Goal: Transaction & Acquisition: Complete application form

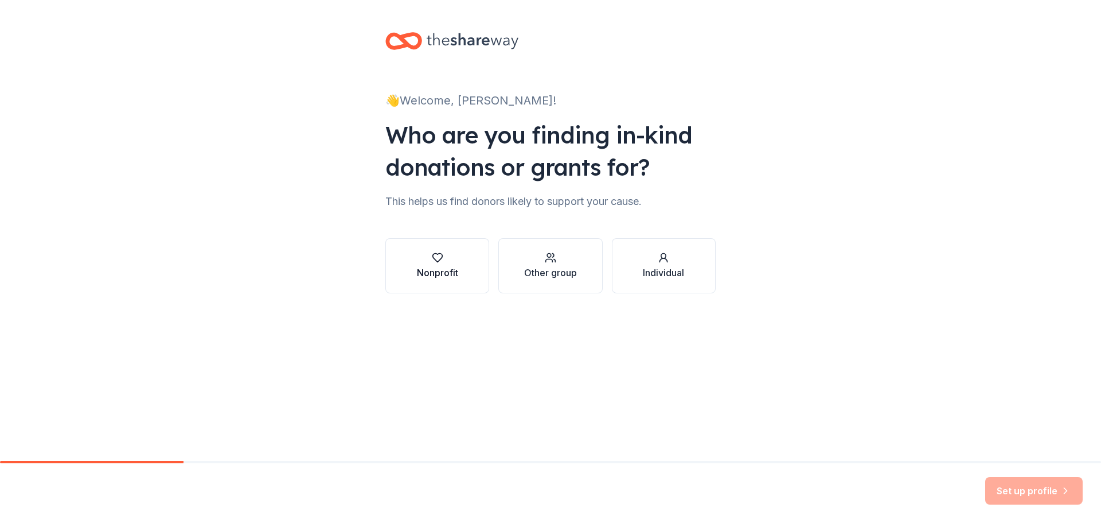
click at [437, 258] on icon "button" at bounding box center [437, 257] width 11 height 11
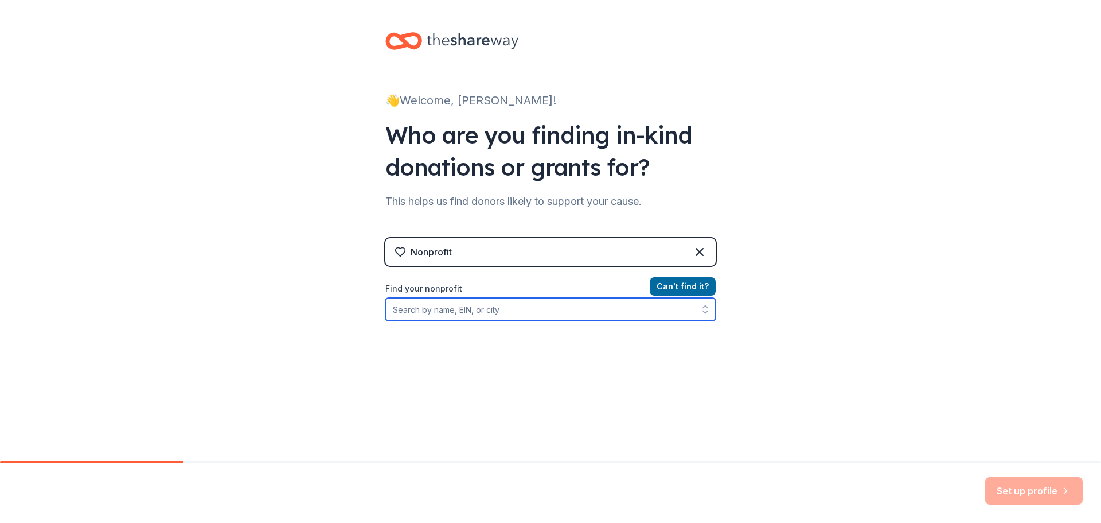
click at [498, 309] on input "Find your nonprofit" at bounding box center [551, 309] width 330 height 23
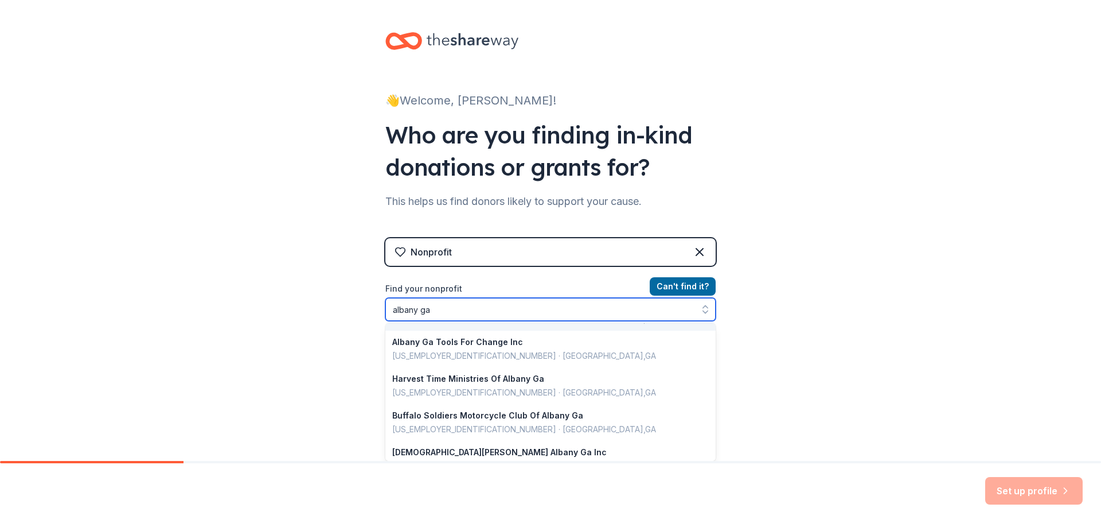
scroll to position [57, 0]
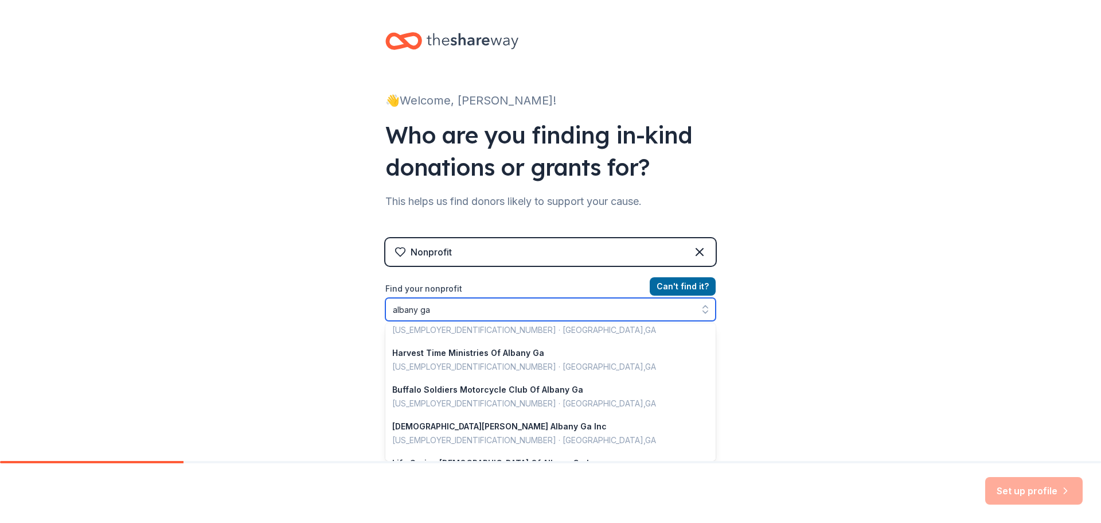
click at [495, 311] on input "albany ga" at bounding box center [551, 309] width 330 height 23
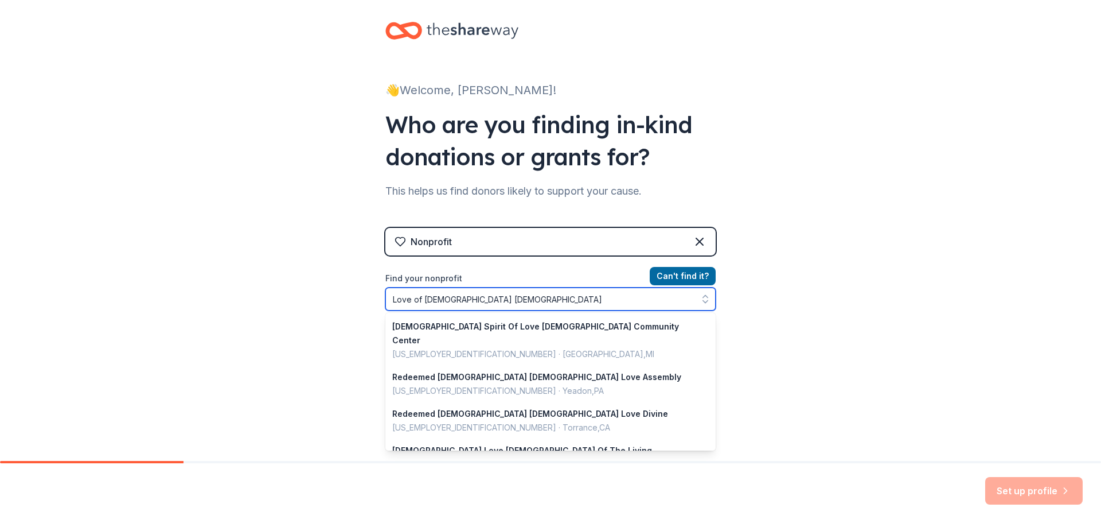
scroll to position [0, 0]
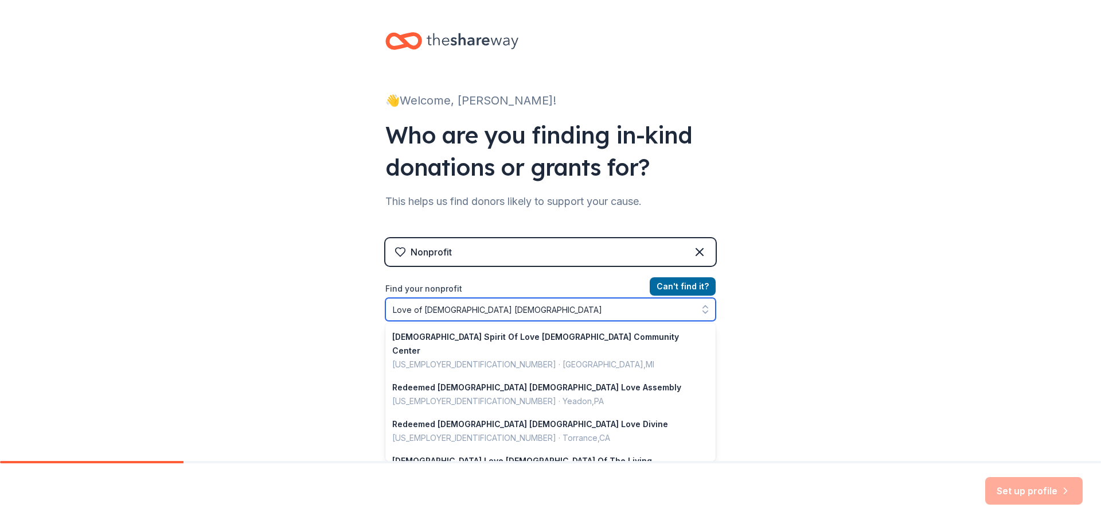
click at [500, 304] on input "Love of God Christian" at bounding box center [551, 309] width 330 height 23
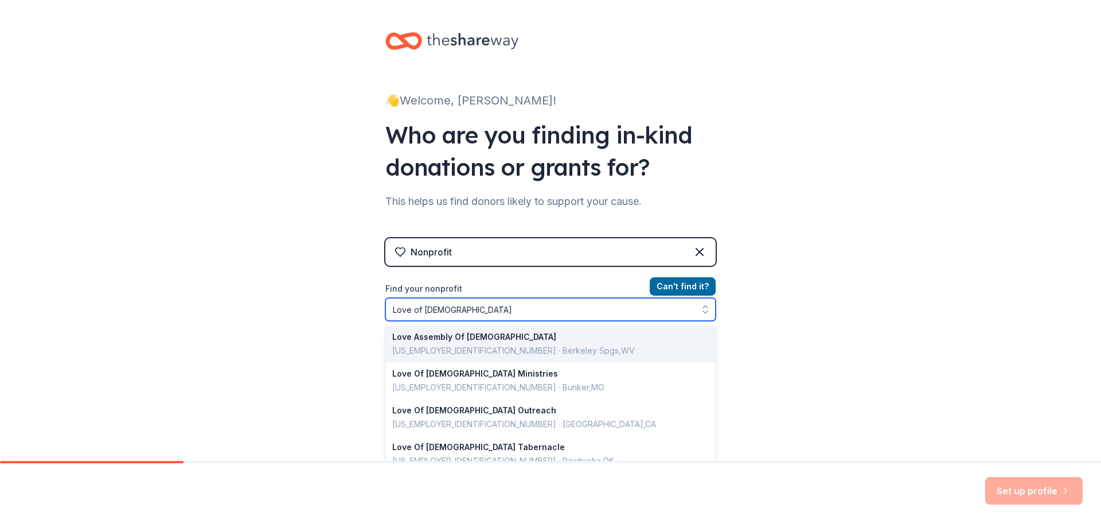
click at [475, 312] on input "Love of God" at bounding box center [551, 309] width 330 height 23
type input "Lo"
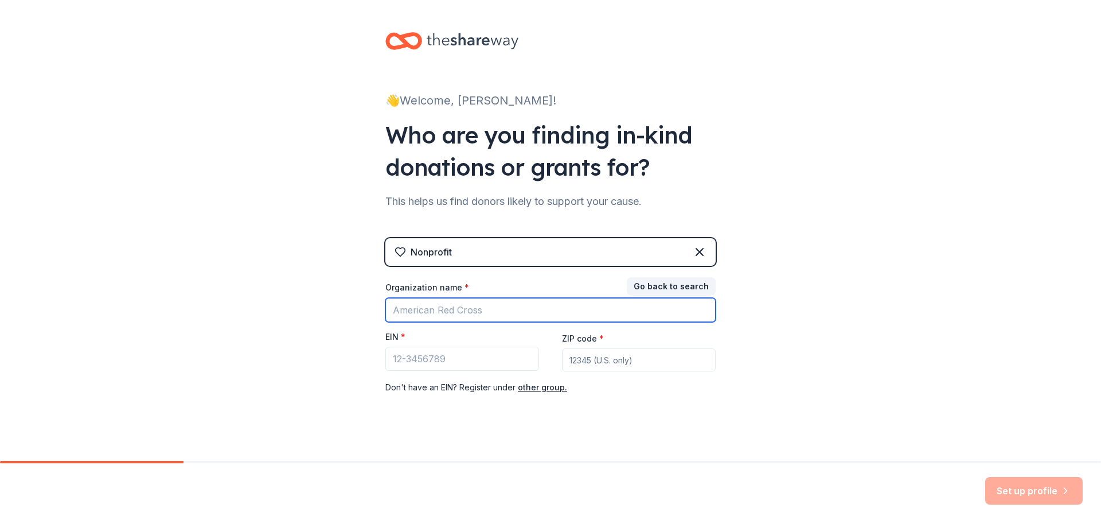
click at [461, 309] on input "Organization name *" at bounding box center [551, 310] width 330 height 24
type input "Love Of [DEMOGRAPHIC_DATA] [DEMOGRAPHIC_DATA] Fellowship"
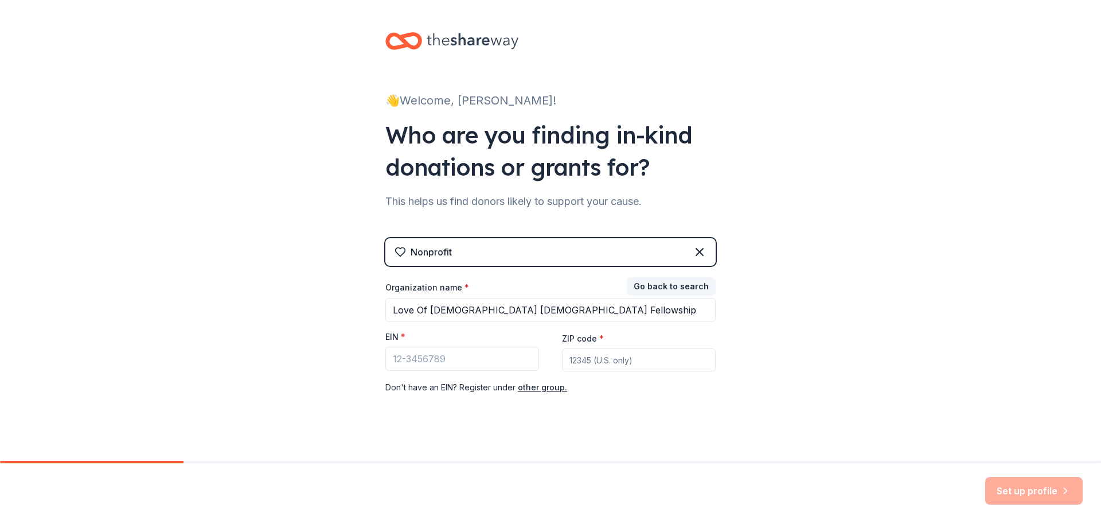
click at [570, 361] on input "ZIP code *" at bounding box center [639, 359] width 154 height 23
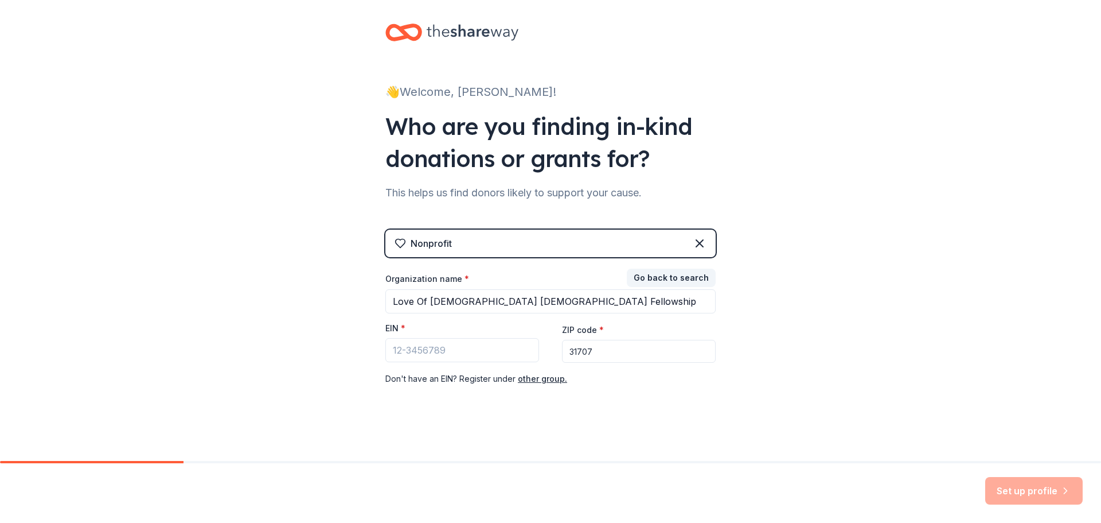
scroll to position [11, 0]
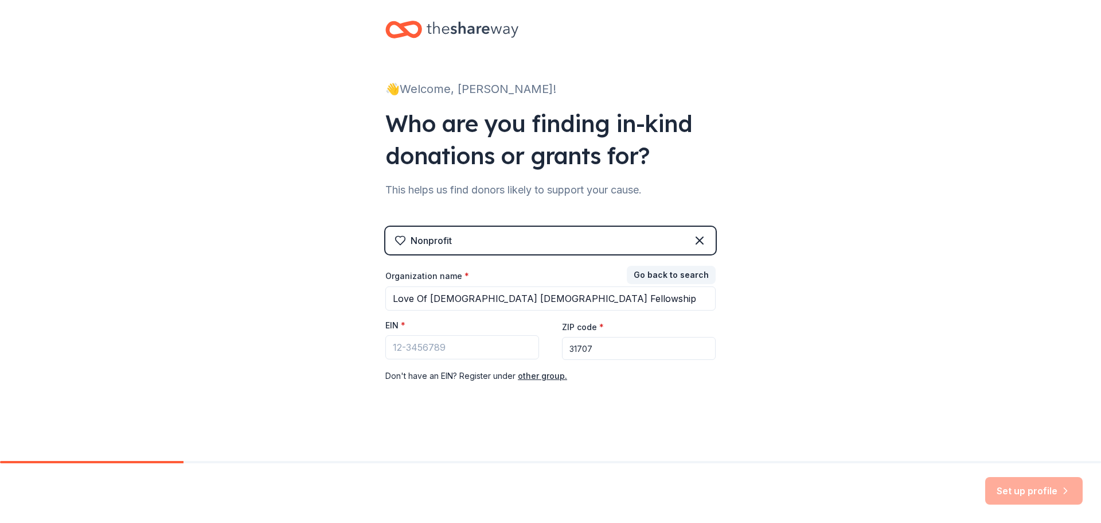
type input "31707"
click at [466, 349] on input "EIN *" at bounding box center [463, 347] width 154 height 24
type input "1"
click at [526, 375] on button "other group." at bounding box center [542, 376] width 49 height 14
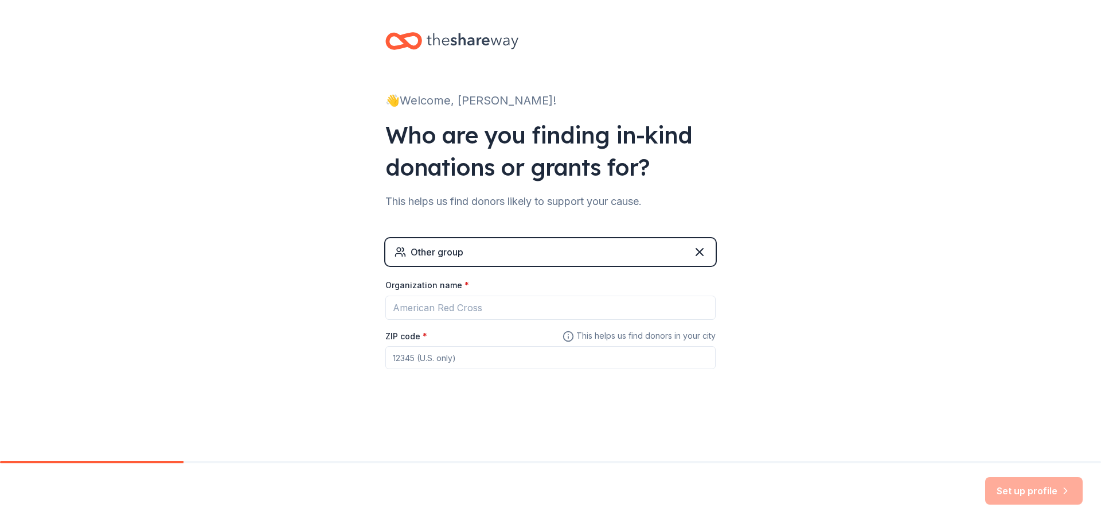
scroll to position [0, 0]
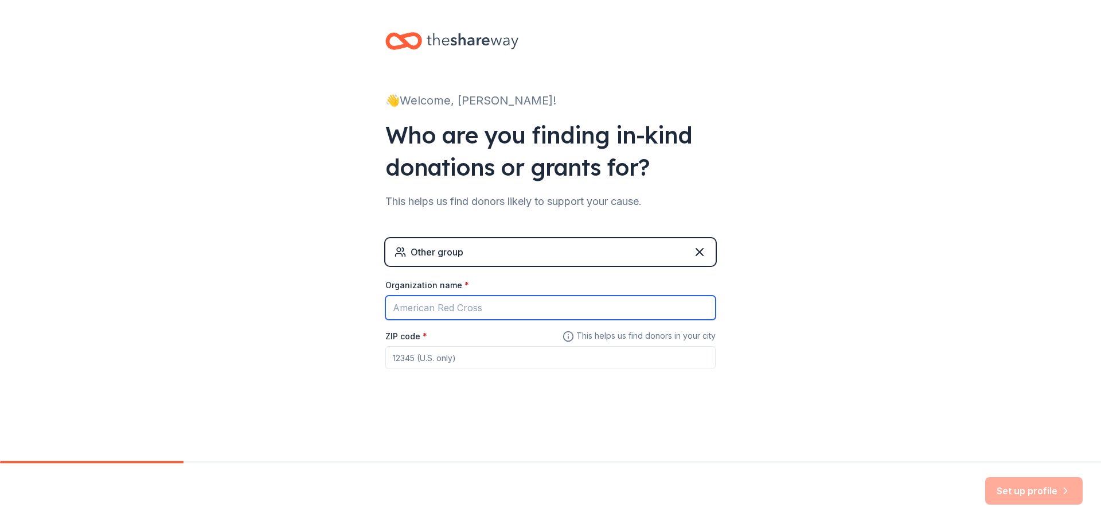
click at [503, 310] on input "Organization name *" at bounding box center [551, 307] width 330 height 24
type input "Love Of [DEMOGRAPHIC_DATA] [DEMOGRAPHIC_DATA] Fellowship"
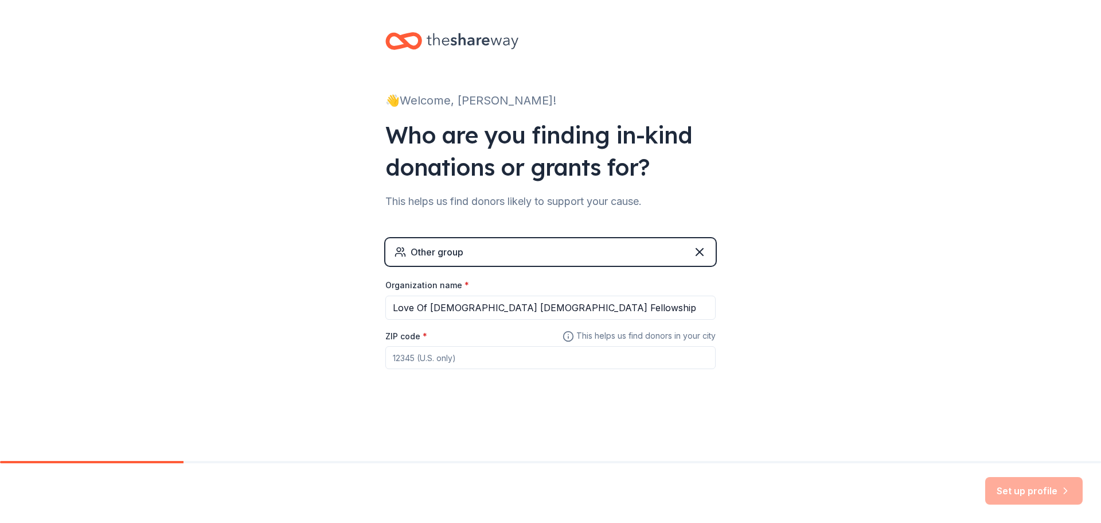
click at [514, 355] on input "ZIP code *" at bounding box center [551, 357] width 330 height 23
type input "31707"
click at [1023, 492] on button "Set up profile" at bounding box center [1035, 491] width 98 height 28
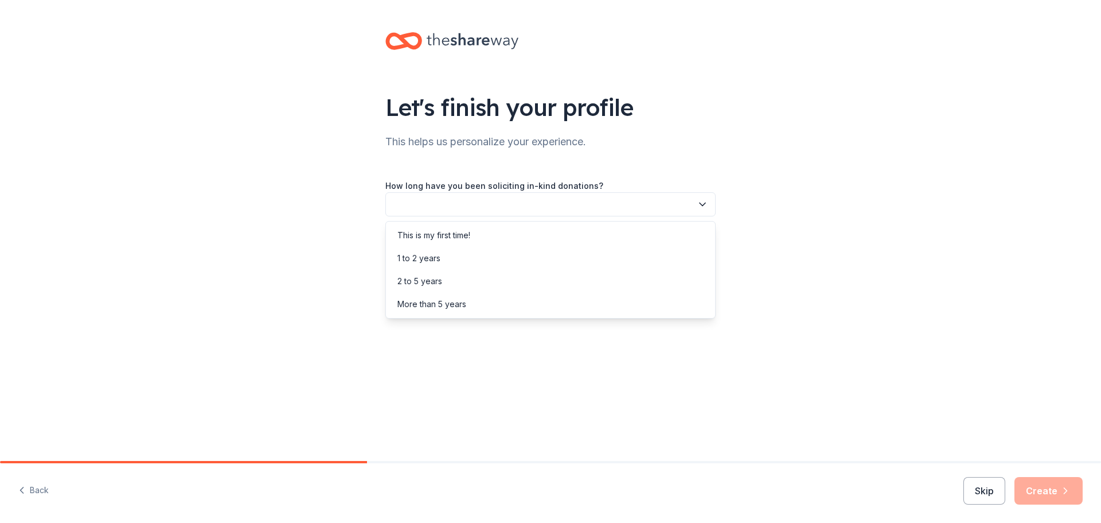
click at [536, 208] on button "button" at bounding box center [551, 204] width 330 height 24
click at [531, 235] on div "This is my first time!" at bounding box center [550, 235] width 325 height 23
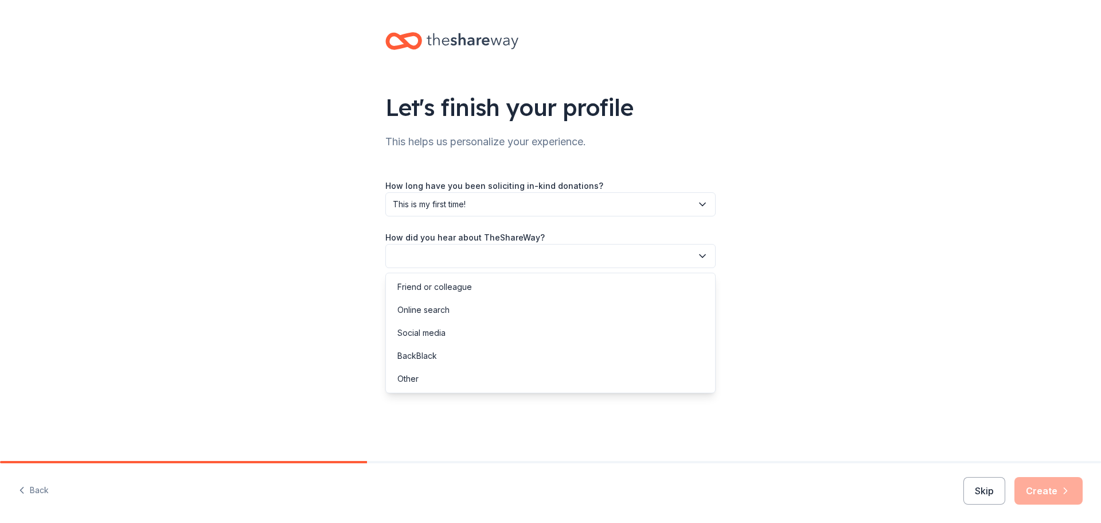
click at [534, 255] on button "button" at bounding box center [551, 256] width 330 height 24
click at [519, 329] on div "Social media" at bounding box center [550, 332] width 325 height 23
click at [1045, 492] on button "Create" at bounding box center [1049, 491] width 68 height 28
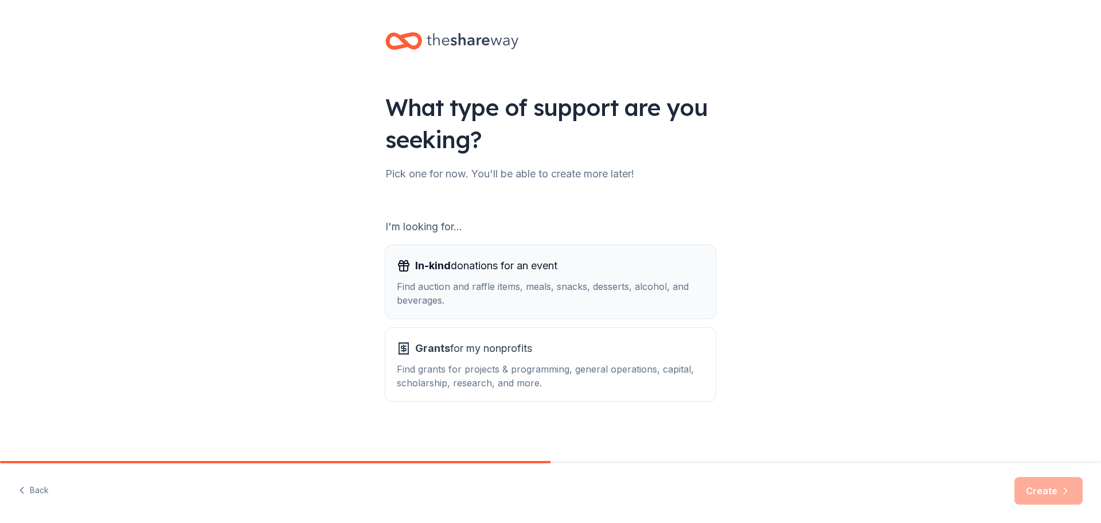
click at [461, 264] on span "In-kind donations for an event" at bounding box center [486, 265] width 142 height 18
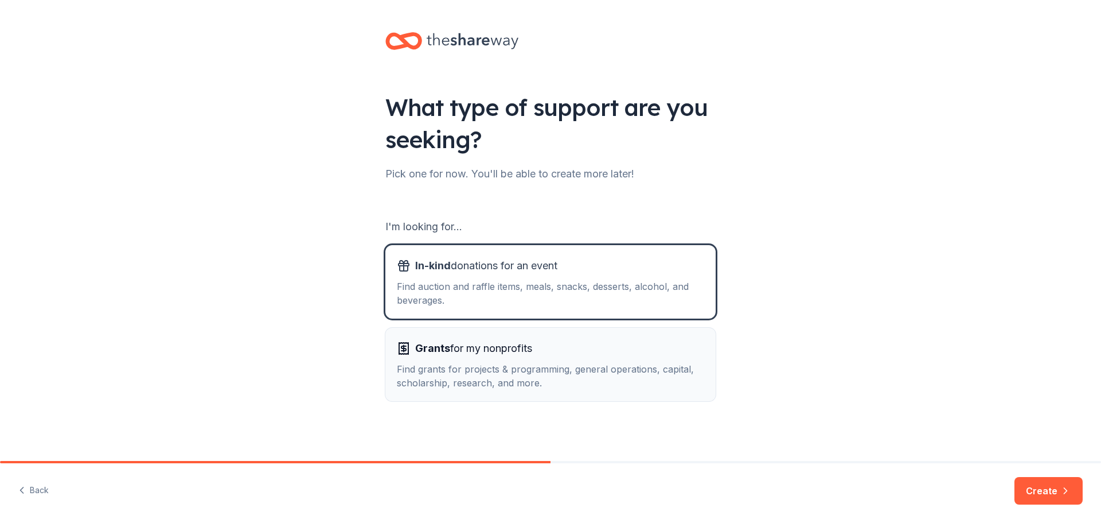
click at [483, 351] on span "Grants for my nonprofits" at bounding box center [473, 348] width 117 height 18
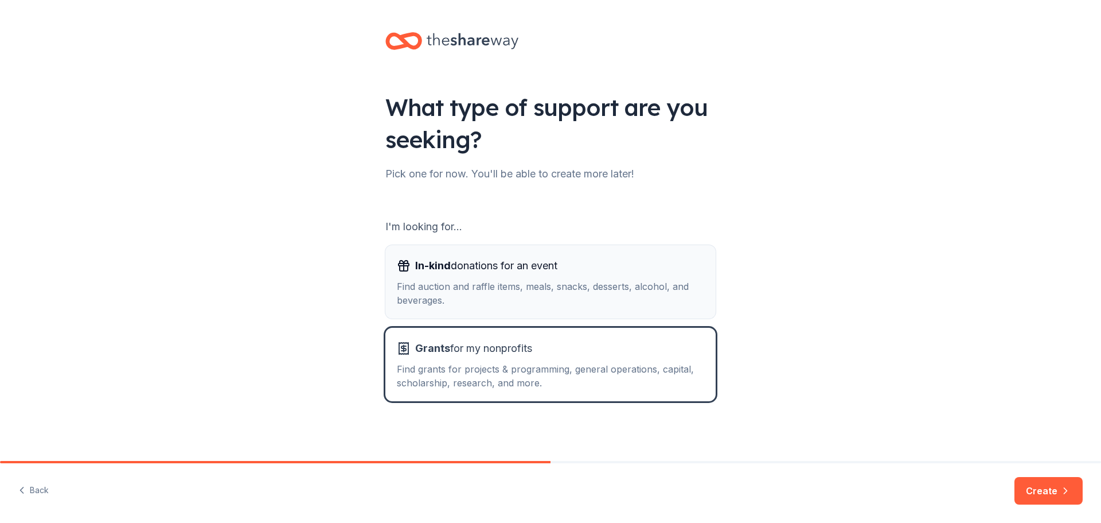
click at [481, 294] on div "Find auction and raffle items, meals, snacks, desserts, alcohol, and beverages." at bounding box center [550, 293] width 307 height 28
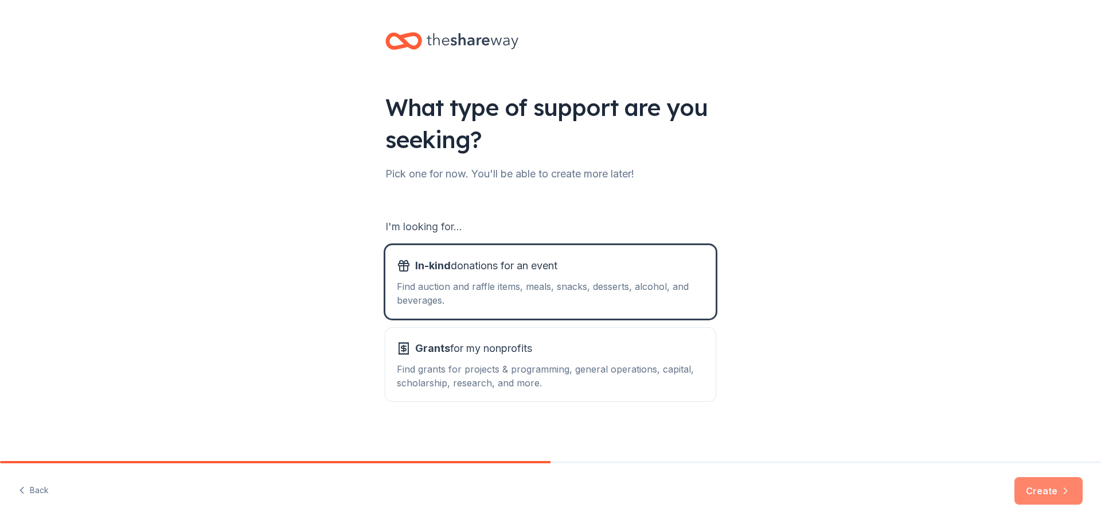
click at [1054, 490] on button "Create" at bounding box center [1049, 491] width 68 height 28
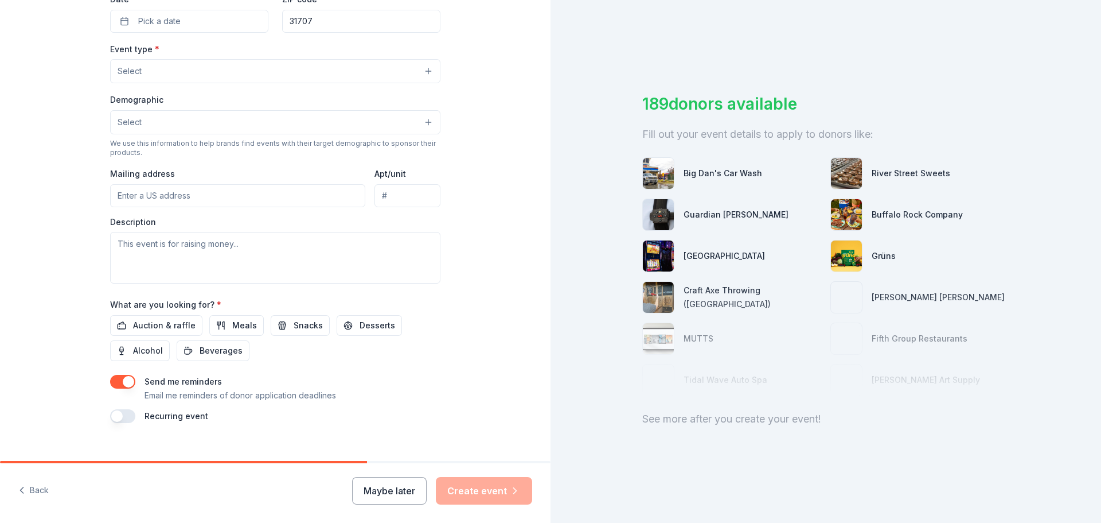
scroll to position [303, 0]
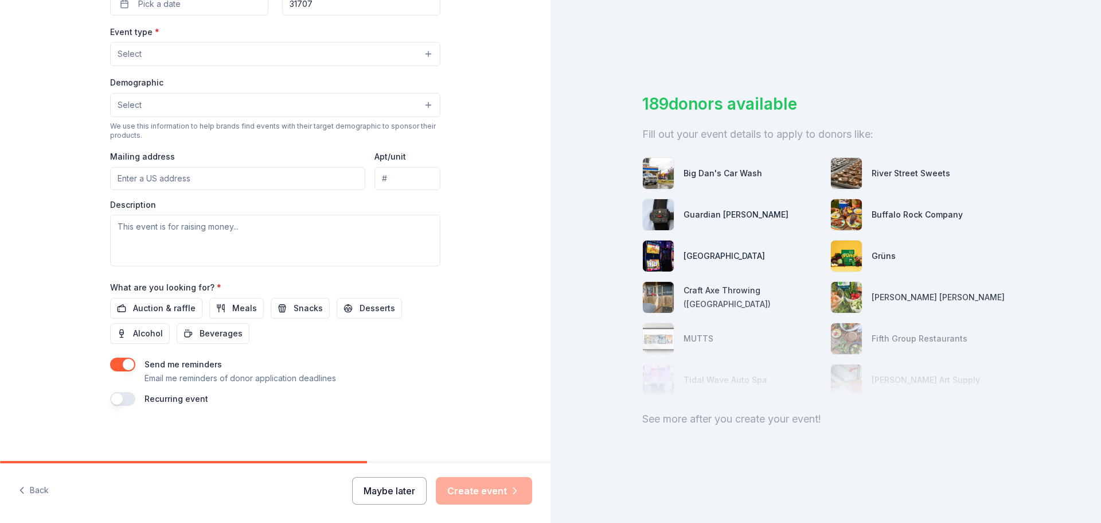
click at [418, 492] on button "Maybe later" at bounding box center [389, 491] width 75 height 28
click at [411, 497] on button "Maybe later" at bounding box center [389, 491] width 75 height 28
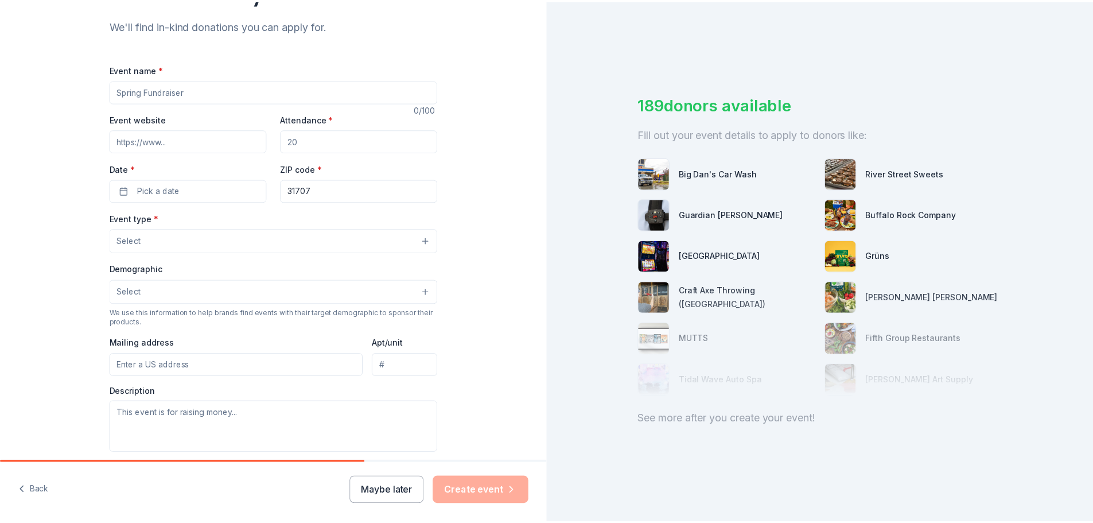
scroll to position [73, 0]
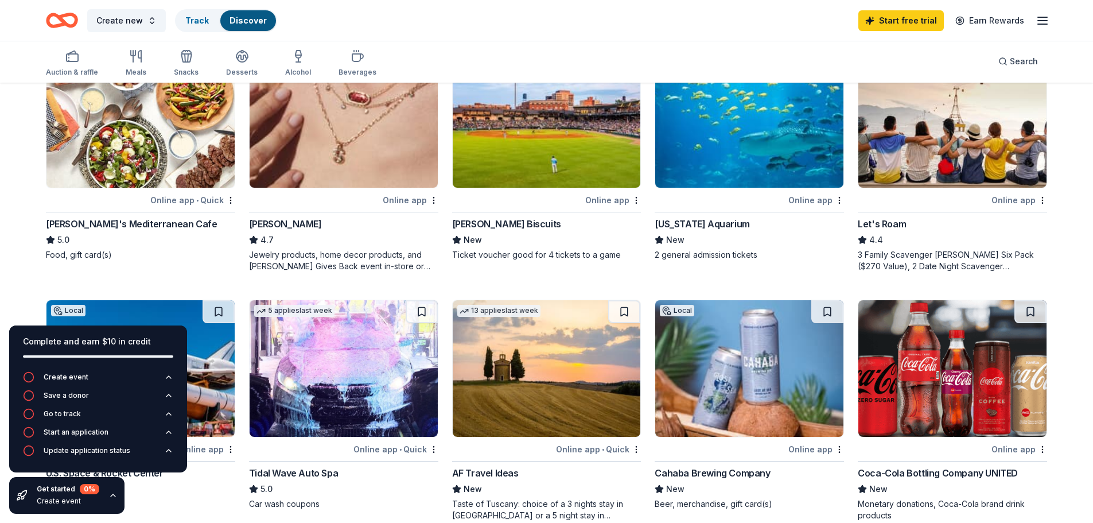
scroll to position [688, 0]
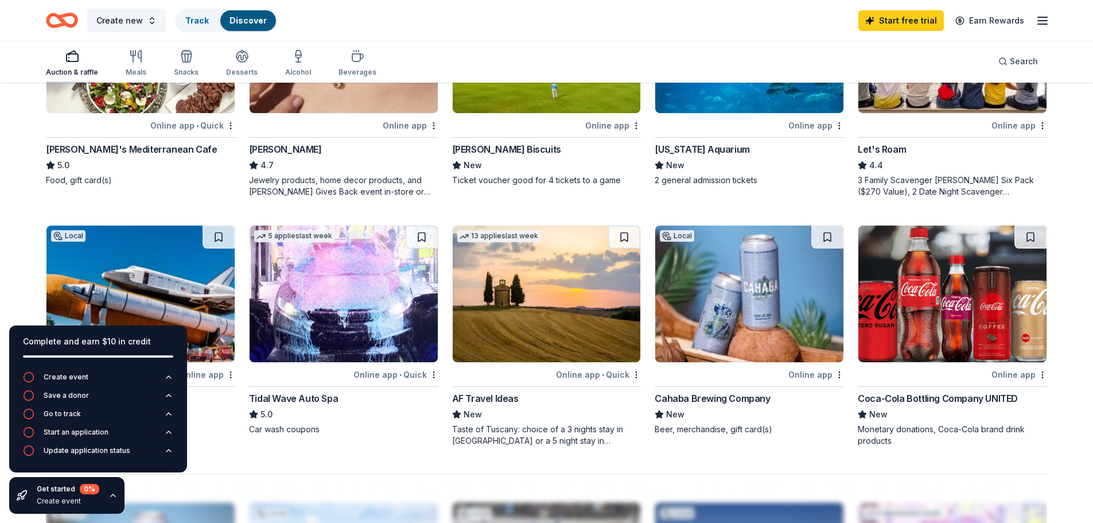
click at [77, 69] on div "Auction & raffle" at bounding box center [72, 72] width 52 height 9
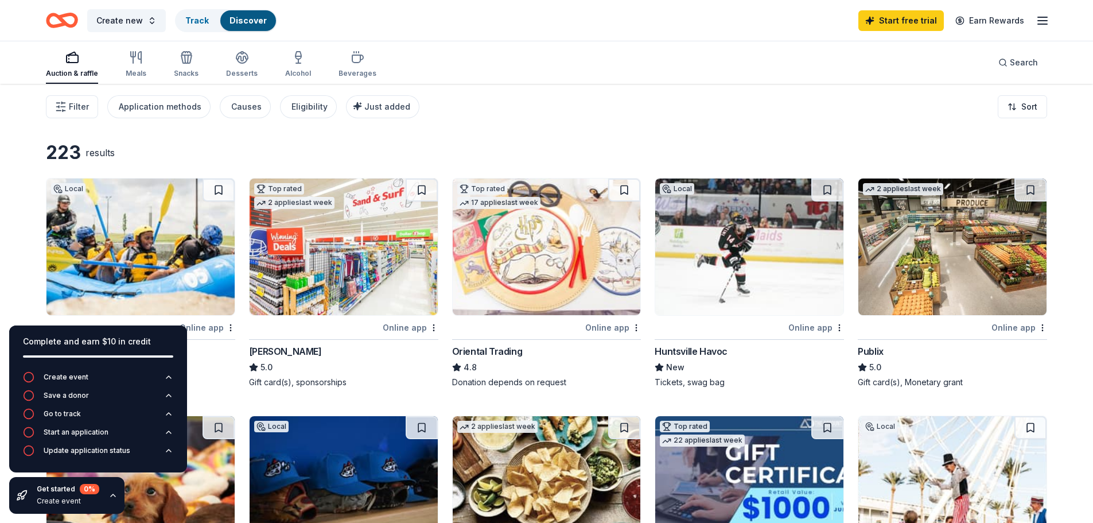
click at [110, 495] on icon "button" at bounding box center [112, 494] width 9 height 9
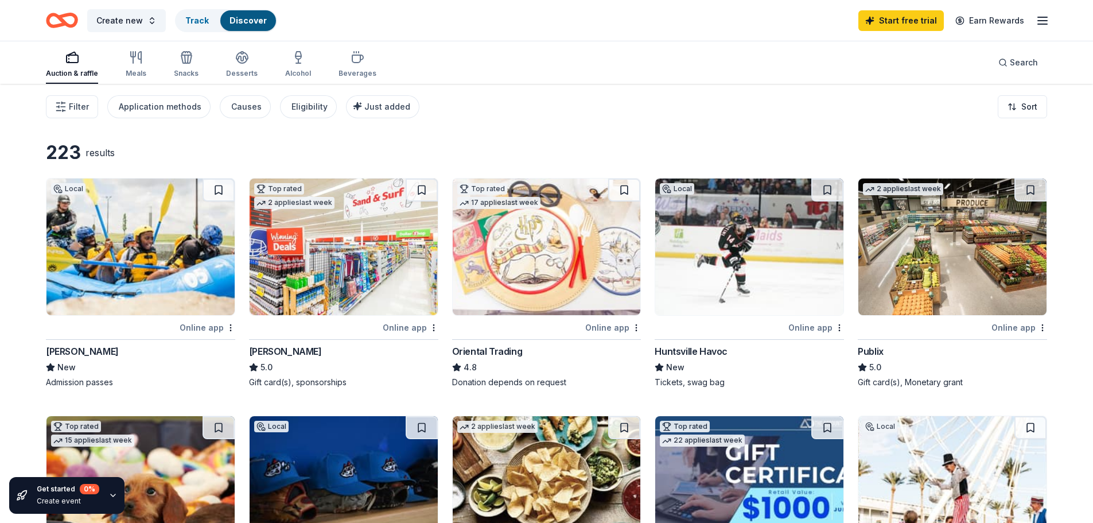
click at [871, 351] on div "Publix" at bounding box center [871, 351] width 26 height 14
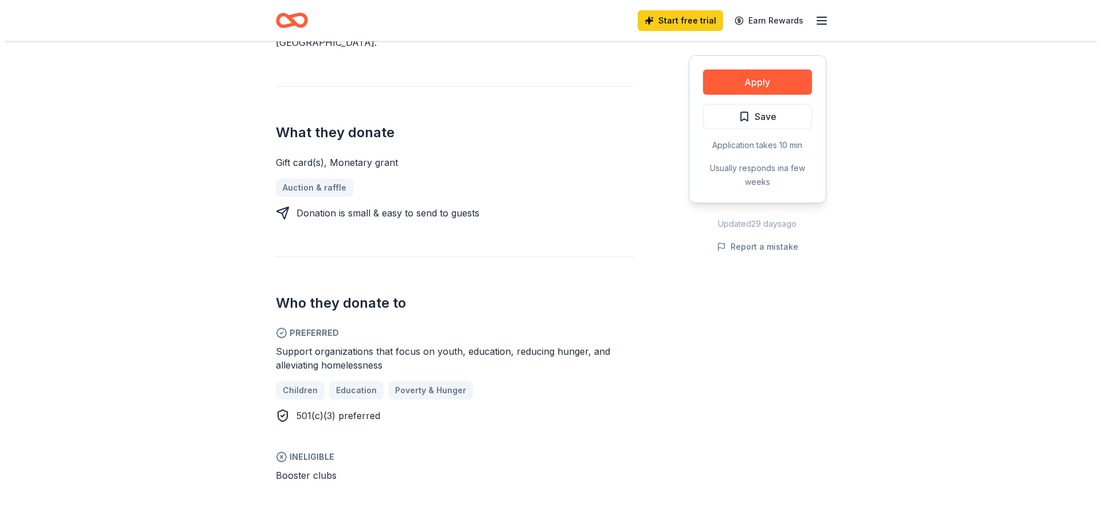
scroll to position [459, 0]
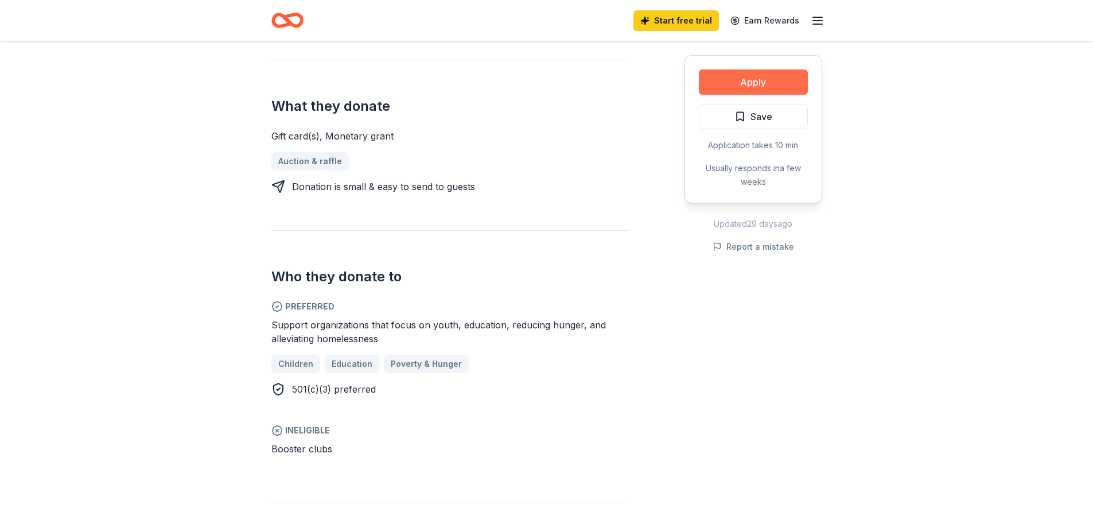
click at [730, 87] on button "Apply" at bounding box center [753, 81] width 109 height 25
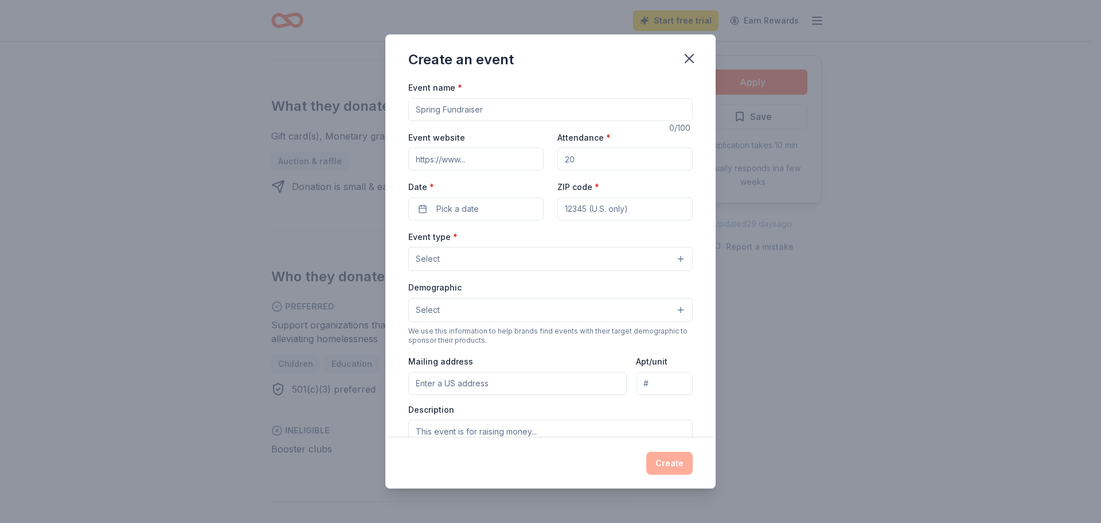
click at [447, 114] on input "Event name *" at bounding box center [550, 109] width 285 height 23
type input "Youth Feeding Program"
click at [461, 162] on input "Event website" at bounding box center [475, 158] width 135 height 23
click at [568, 161] on input "Attendance *" at bounding box center [625, 158] width 135 height 23
type input "20"
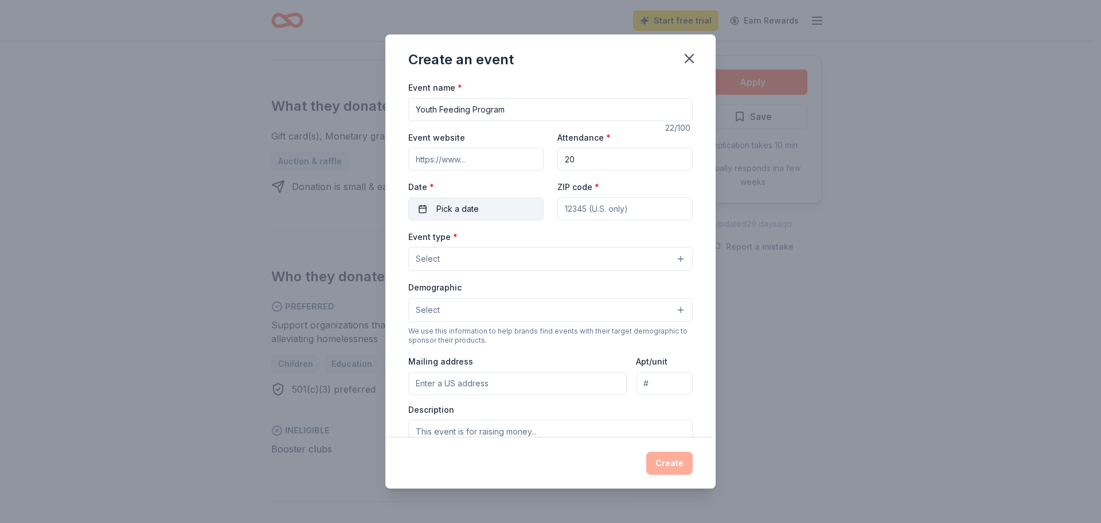
click at [462, 208] on span "Pick a date" at bounding box center [458, 209] width 42 height 14
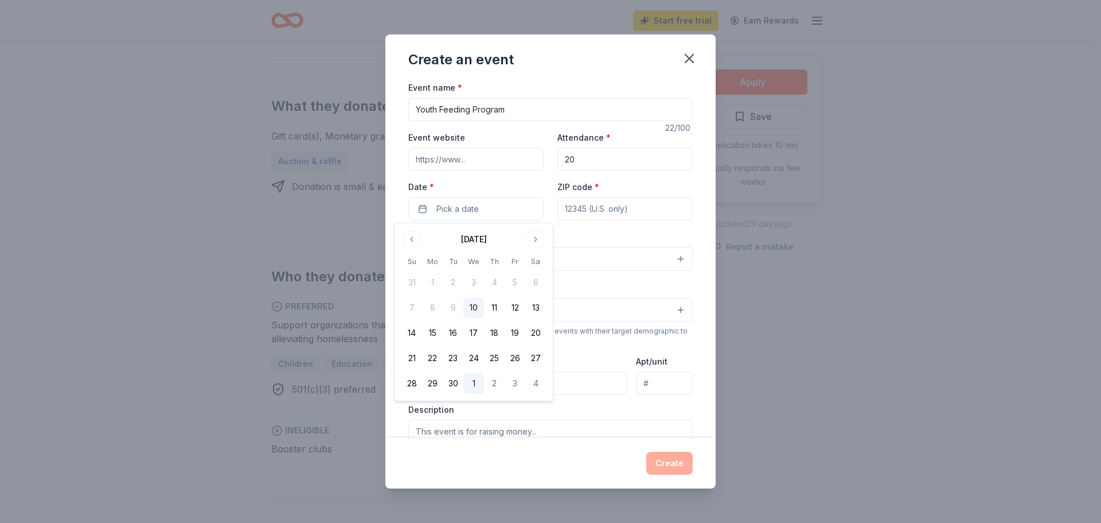
click at [472, 382] on button "1" at bounding box center [474, 383] width 21 height 21
click at [516, 185] on label "Date *" at bounding box center [475, 186] width 135 height 11
click at [516, 197] on button "[DATE]" at bounding box center [475, 208] width 135 height 23
click at [516, 185] on label "Date *" at bounding box center [475, 186] width 135 height 11
click at [516, 197] on button "[DATE]" at bounding box center [475, 208] width 135 height 23
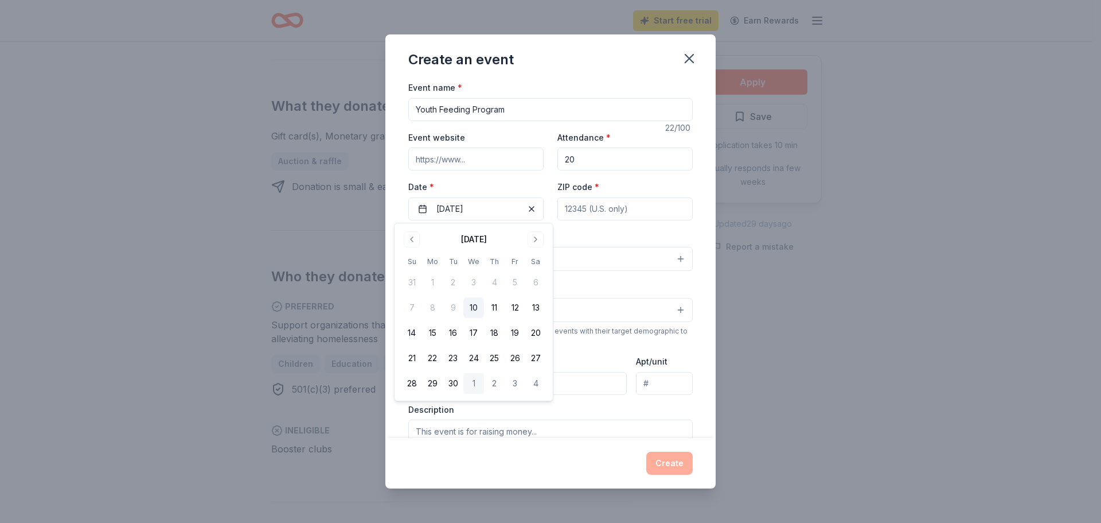
click at [566, 234] on div "Event type * Select" at bounding box center [550, 250] width 285 height 42
click at [563, 211] on input "ZIP code *" at bounding box center [625, 208] width 135 height 23
type input "31707"
click at [475, 255] on button "Select" at bounding box center [550, 259] width 285 height 24
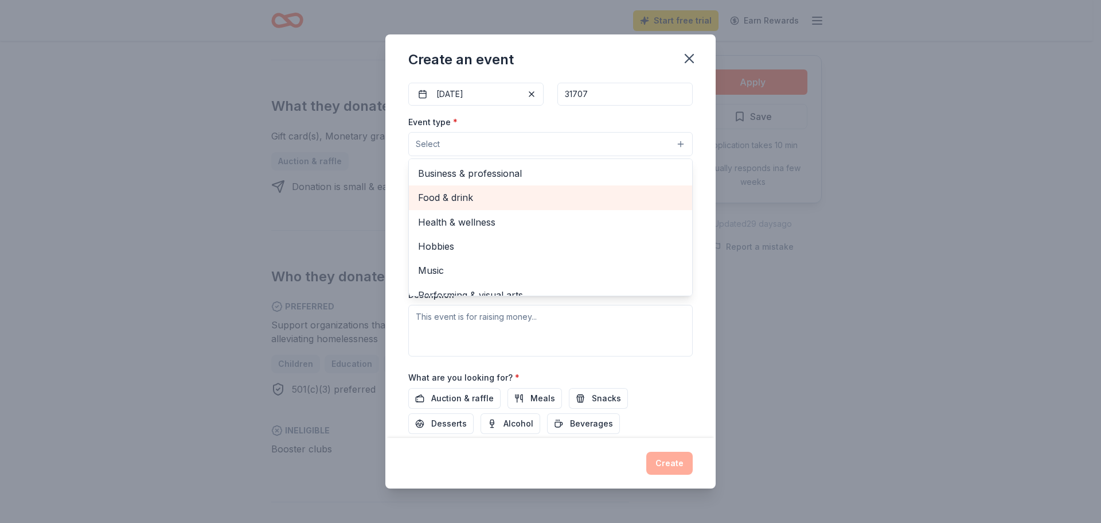
scroll to position [38, 0]
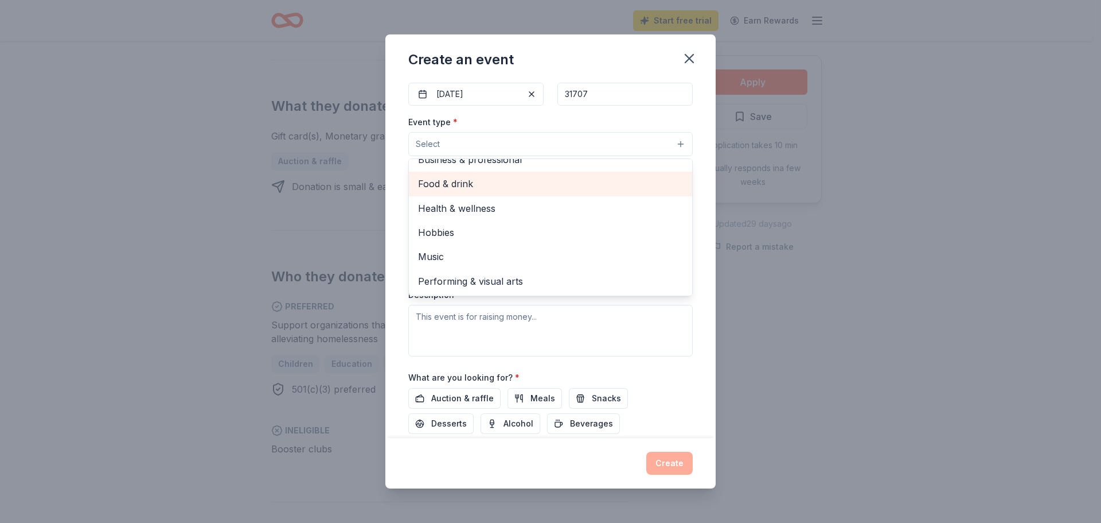
click at [520, 183] on span "Food & drink" at bounding box center [550, 183] width 265 height 15
click at [498, 123] on div "Event type * Food & drink Fundraiser Business & professional Health & wellness …" at bounding box center [550, 136] width 285 height 43
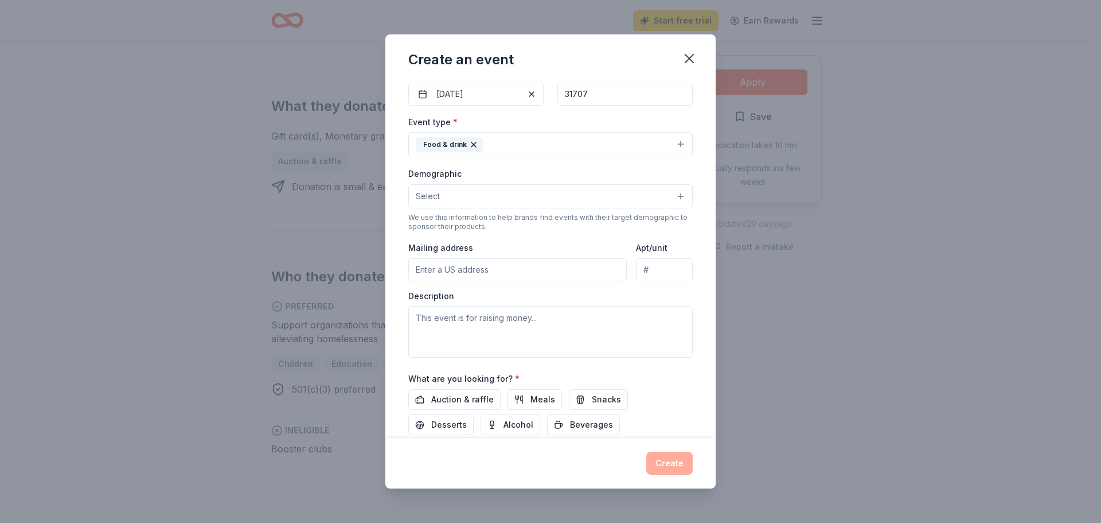
scroll to position [0, 0]
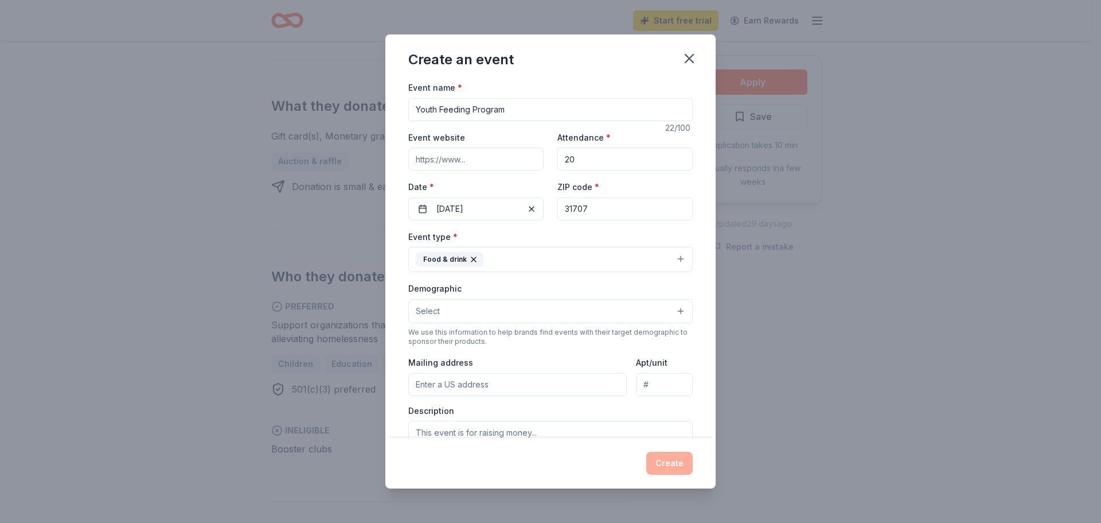
click at [439, 110] on input "Youth Feeding Program" at bounding box center [550, 109] width 285 height 23
click at [542, 108] on input "Community Feeding Program" at bounding box center [550, 109] width 285 height 23
click at [462, 111] on input "Community Feeding Program" at bounding box center [550, 109] width 285 height 23
type input "Community Nutrition Program"
click at [539, 76] on div "Create an event" at bounding box center [551, 57] width 330 height 46
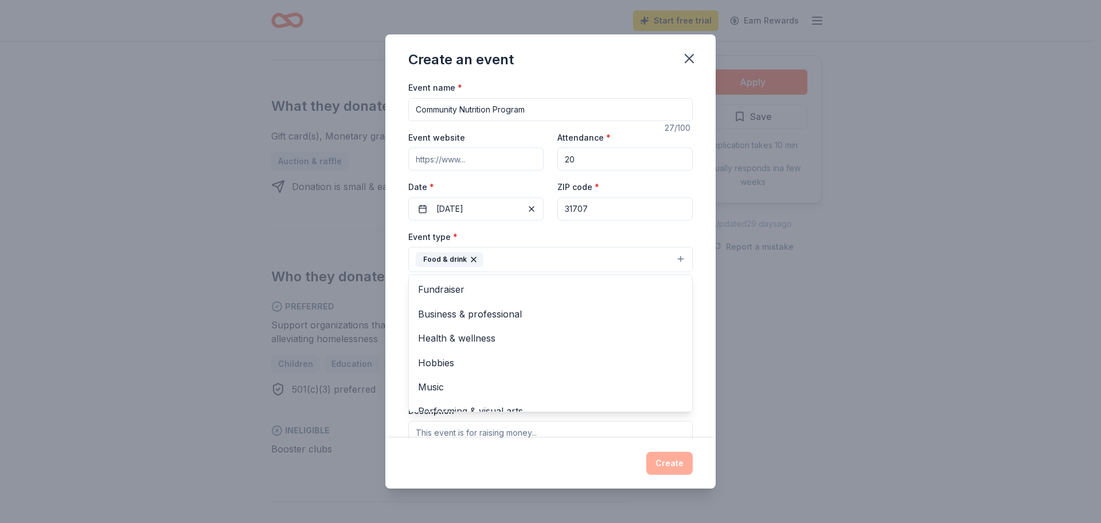
click at [472, 259] on icon "button" at bounding box center [474, 259] width 5 height 5
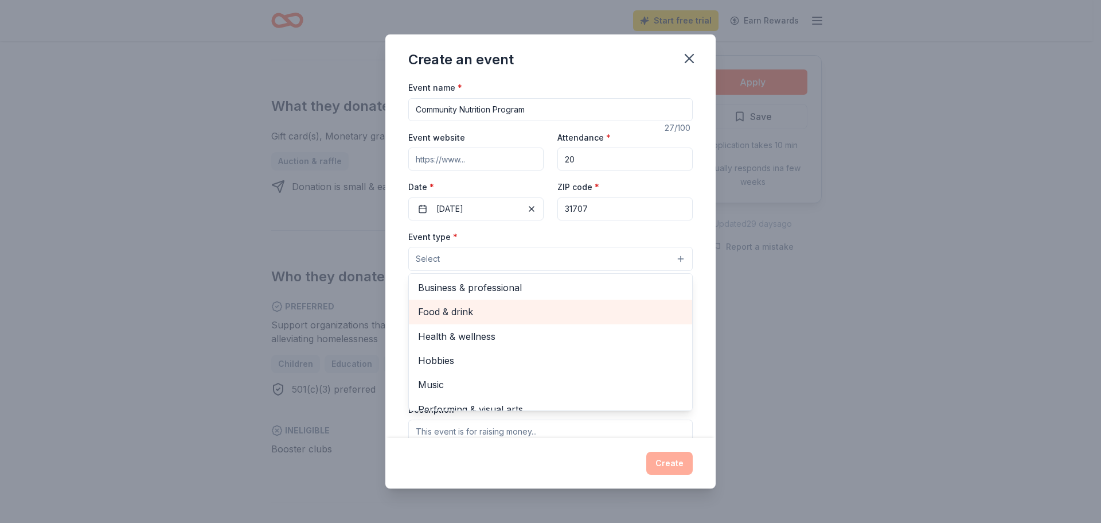
scroll to position [38, 0]
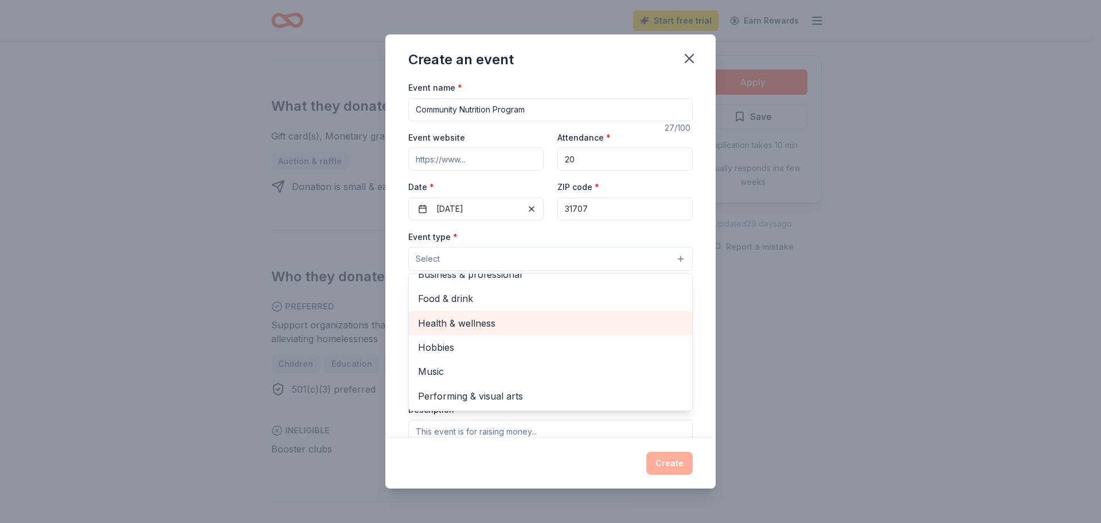
click at [454, 320] on span "Health & wellness" at bounding box center [550, 323] width 265 height 15
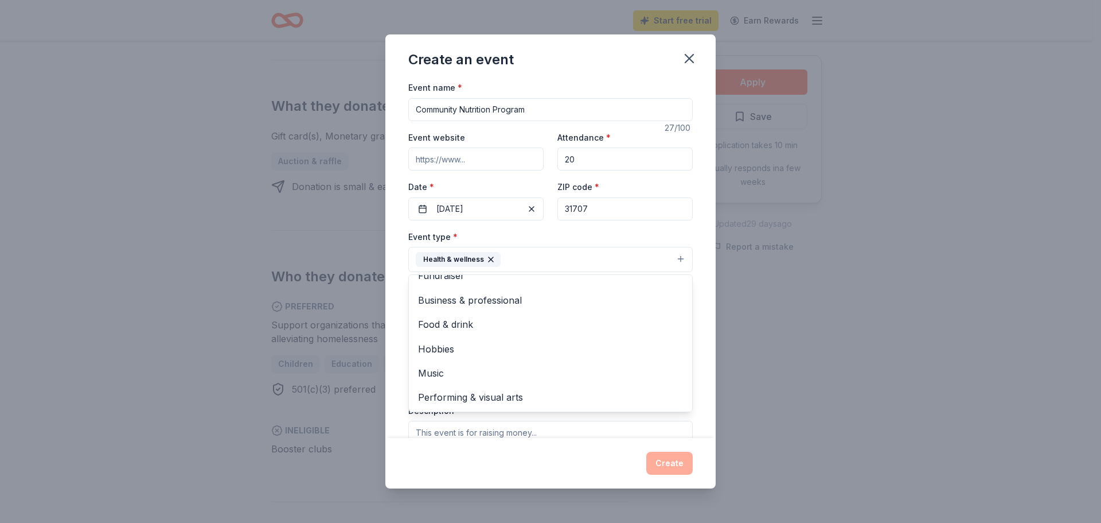
click at [497, 232] on div "Event type * Health & wellness Fundraiser Business & professional Food & drink …" at bounding box center [550, 250] width 285 height 43
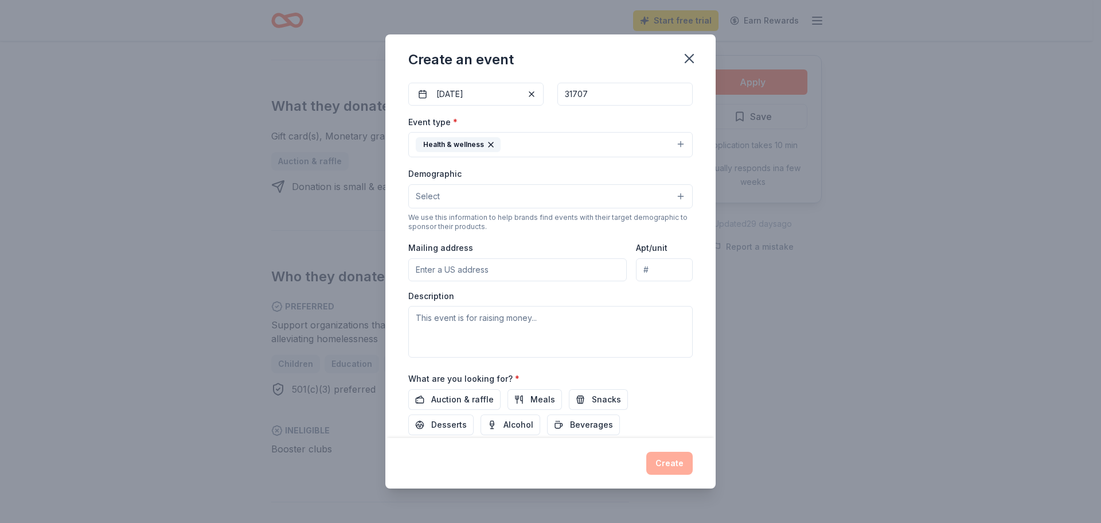
scroll to position [172, 0]
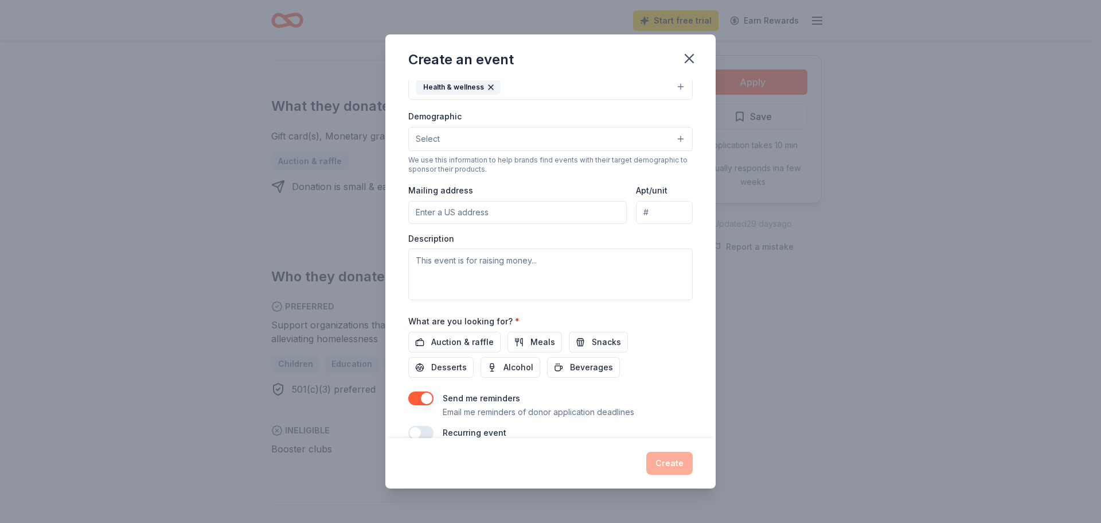
click at [485, 138] on button "Select" at bounding box center [550, 139] width 285 height 24
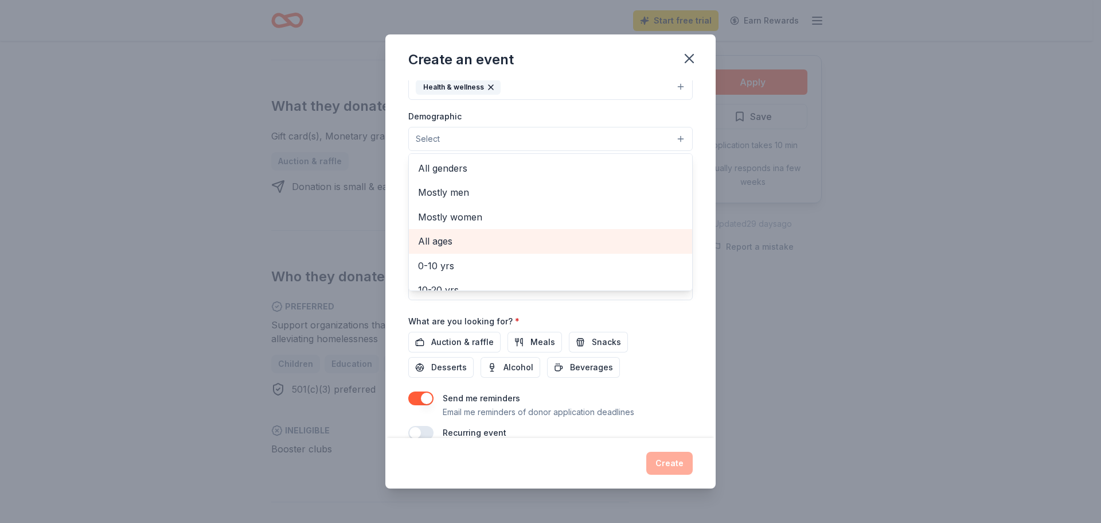
click at [462, 239] on span "All ages" at bounding box center [550, 240] width 265 height 15
click at [499, 115] on div "Demographic All ages All genders Mostly men Mostly women 0-10 yrs 10-20 yrs 20-…" at bounding box center [550, 130] width 285 height 43
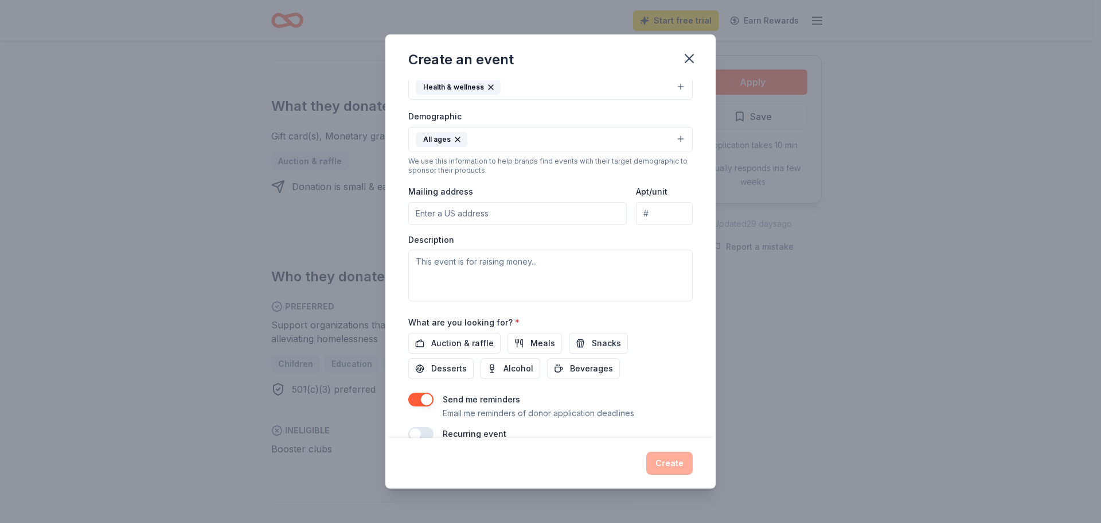
click at [498, 209] on input "Mailing address" at bounding box center [517, 213] width 219 height 23
click at [482, 267] on textarea at bounding box center [550, 276] width 285 height 52
type textarea "This event is to provide healthy and nutritious food for the community."
click at [518, 234] on div "Description This event is to provide healthy and nutritious food for the commun…" at bounding box center [550, 268] width 285 height 68
click at [540, 342] on span "Meals" at bounding box center [543, 343] width 25 height 14
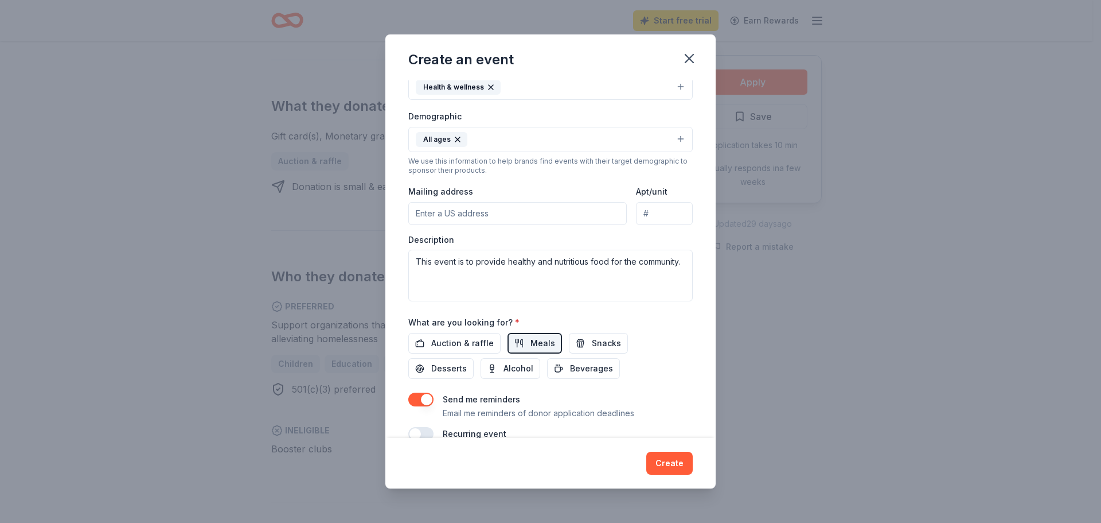
click at [647, 325] on div "What are you looking for? * Auction & raffle Meals Snacks Desserts Alcohol Beve…" at bounding box center [550, 347] width 285 height 64
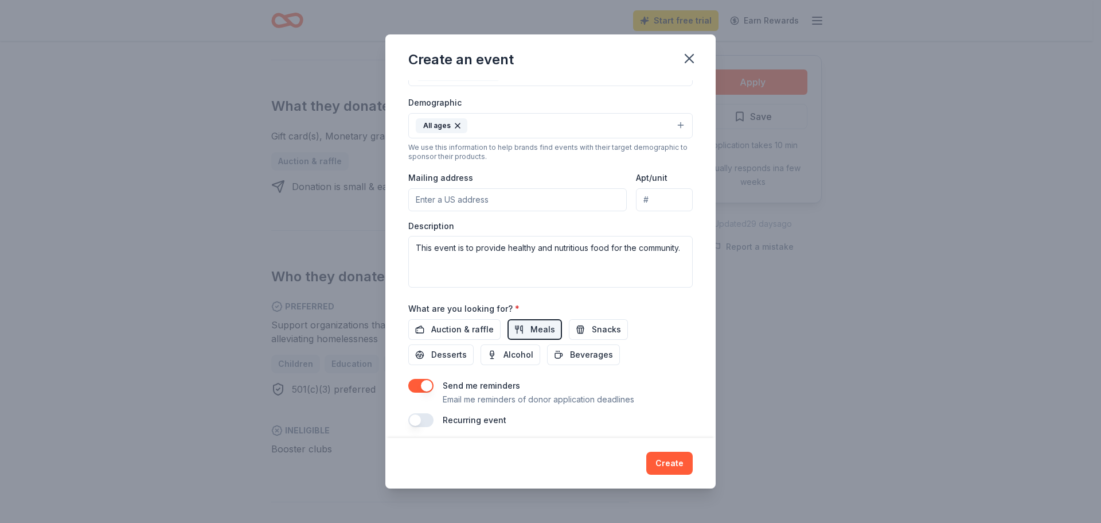
scroll to position [193, 0]
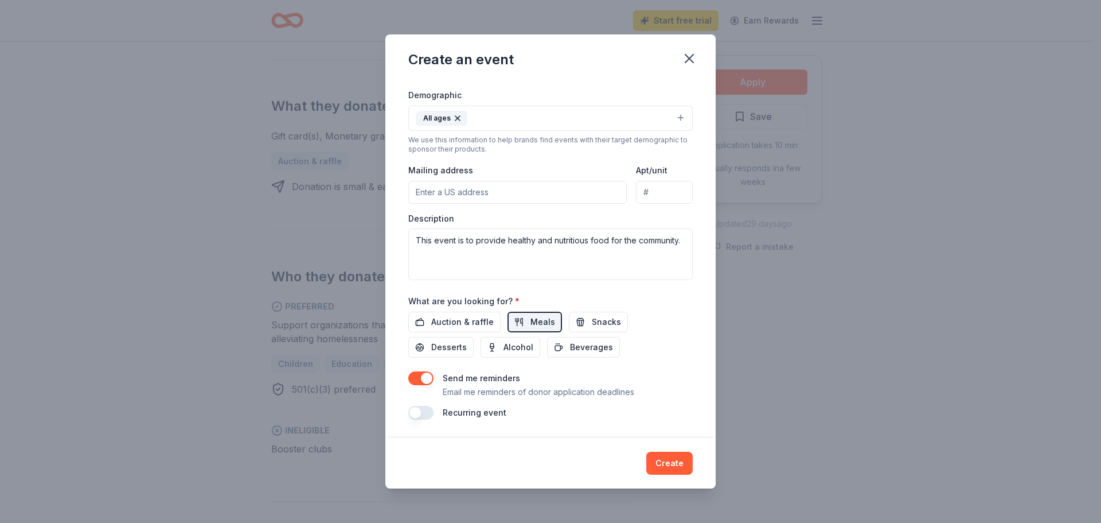
click at [428, 415] on button "button" at bounding box center [420, 413] width 25 height 14
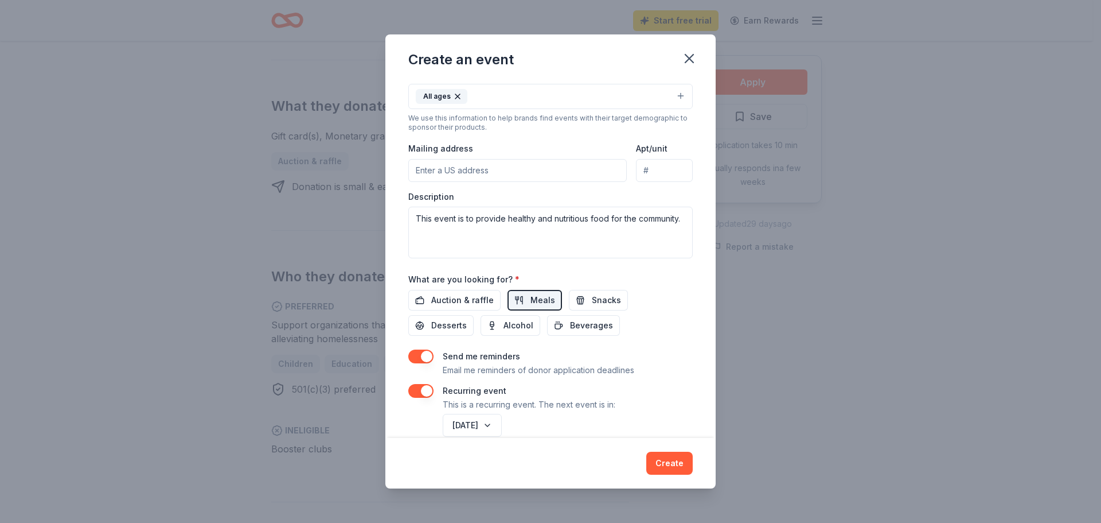
scroll to position [235, 0]
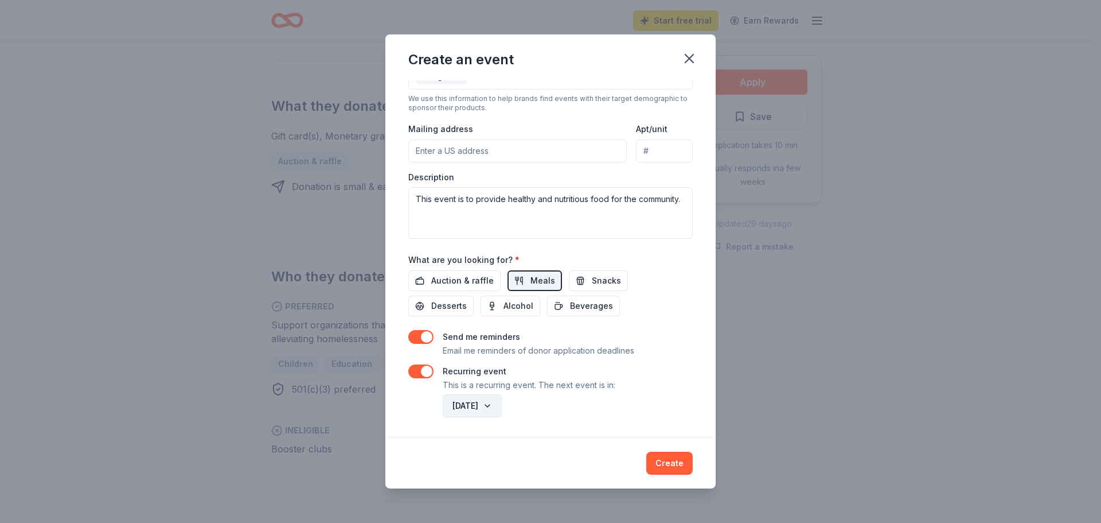
click at [502, 403] on button "[DATE]" at bounding box center [472, 405] width 59 height 23
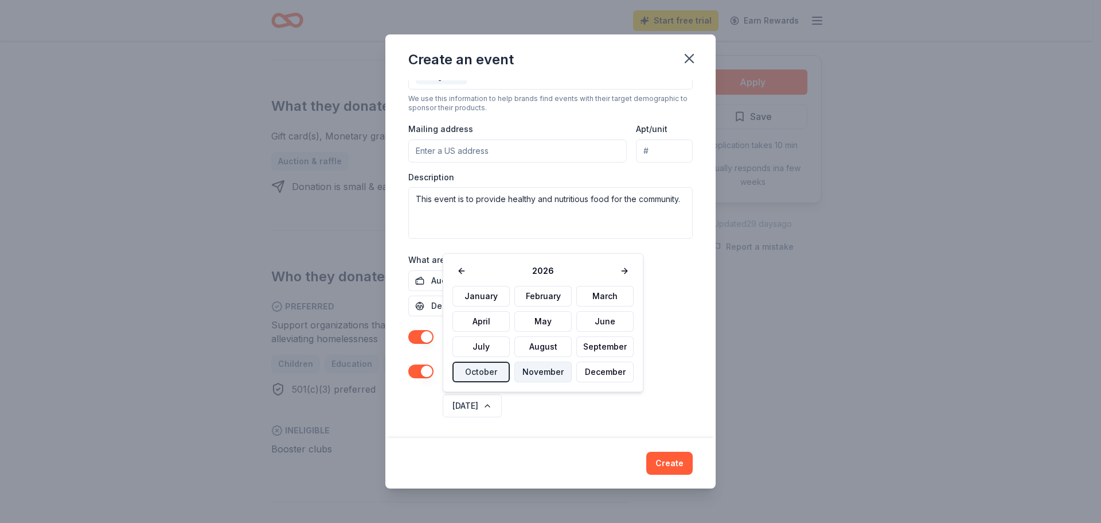
click at [537, 374] on button "November" at bounding box center [543, 371] width 57 height 21
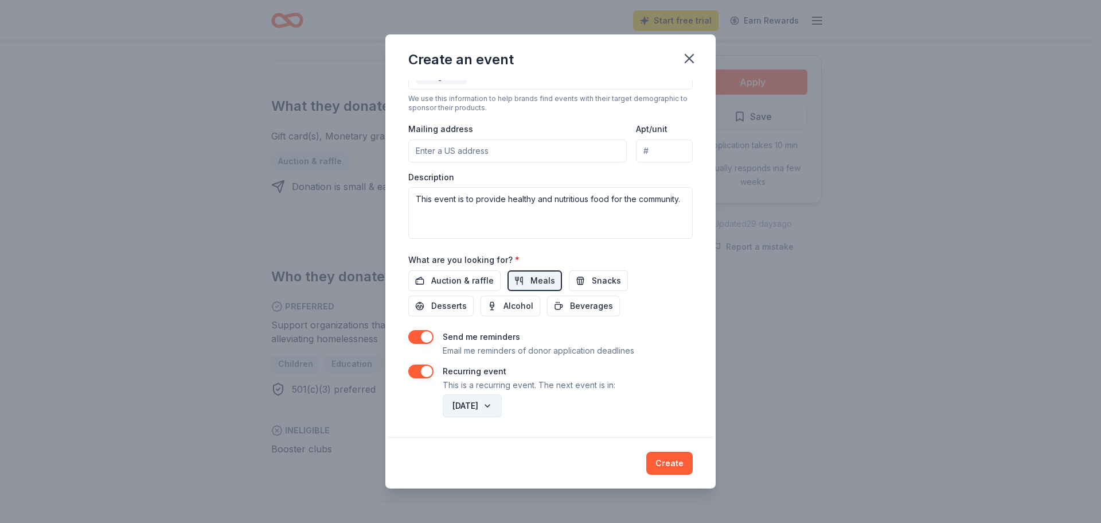
click at [502, 401] on button "[DATE]" at bounding box center [472, 405] width 59 height 23
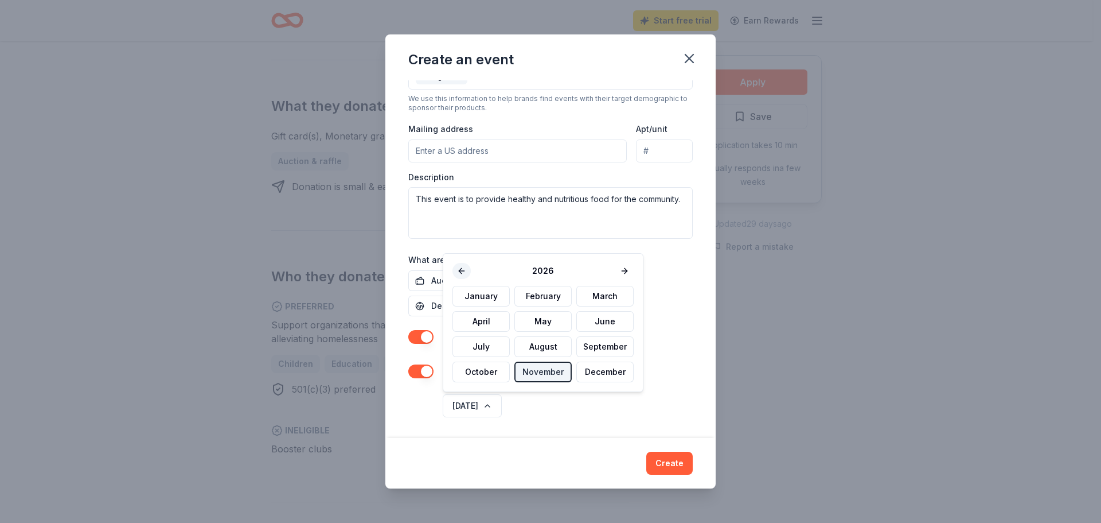
click at [457, 272] on button at bounding box center [462, 271] width 18 height 16
click at [538, 367] on button "November" at bounding box center [543, 371] width 57 height 21
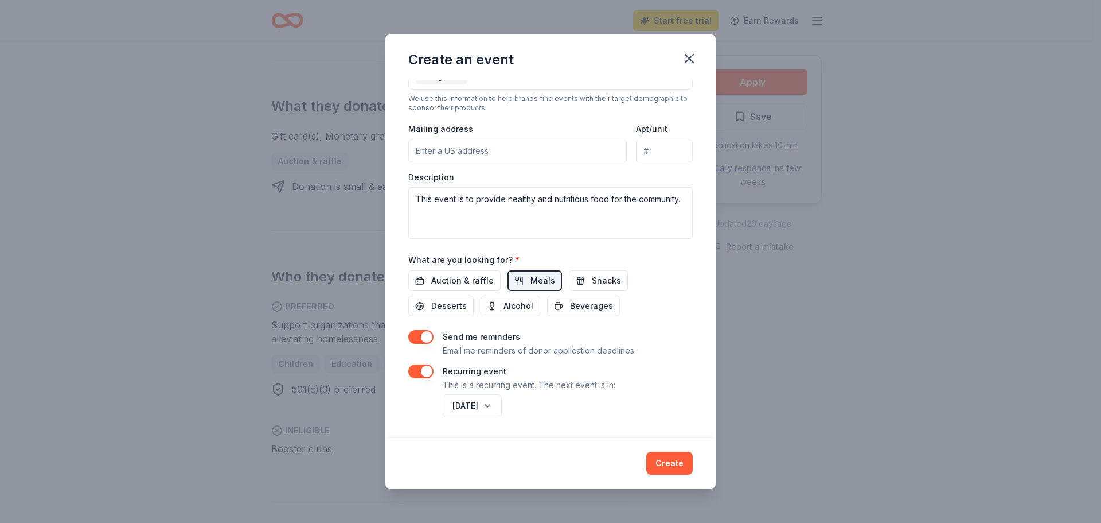
click at [664, 394] on div "[DATE]" at bounding box center [567, 406] width 252 height 28
click at [502, 404] on button "[DATE]" at bounding box center [472, 405] width 59 height 23
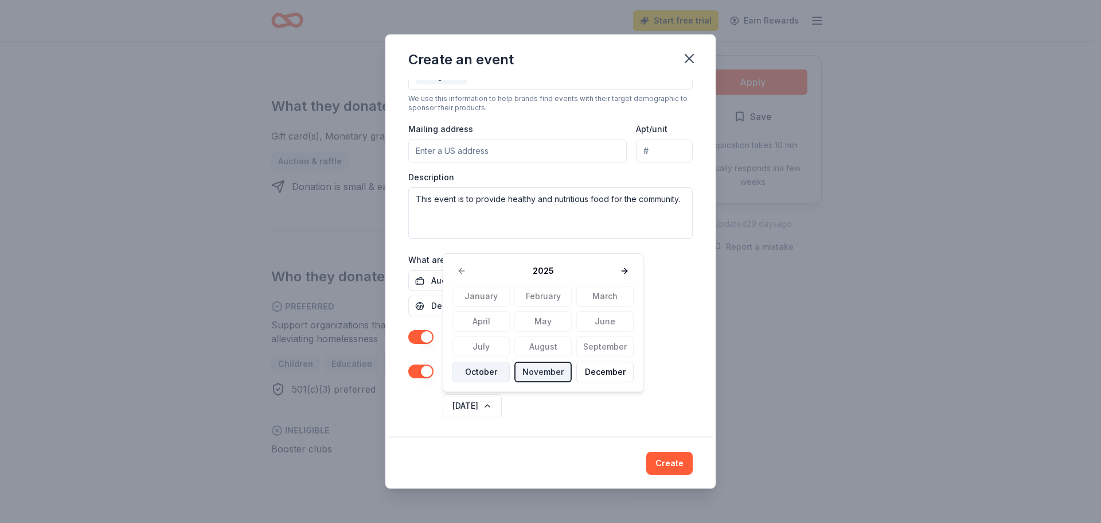
click at [488, 371] on button "October" at bounding box center [481, 371] width 57 height 21
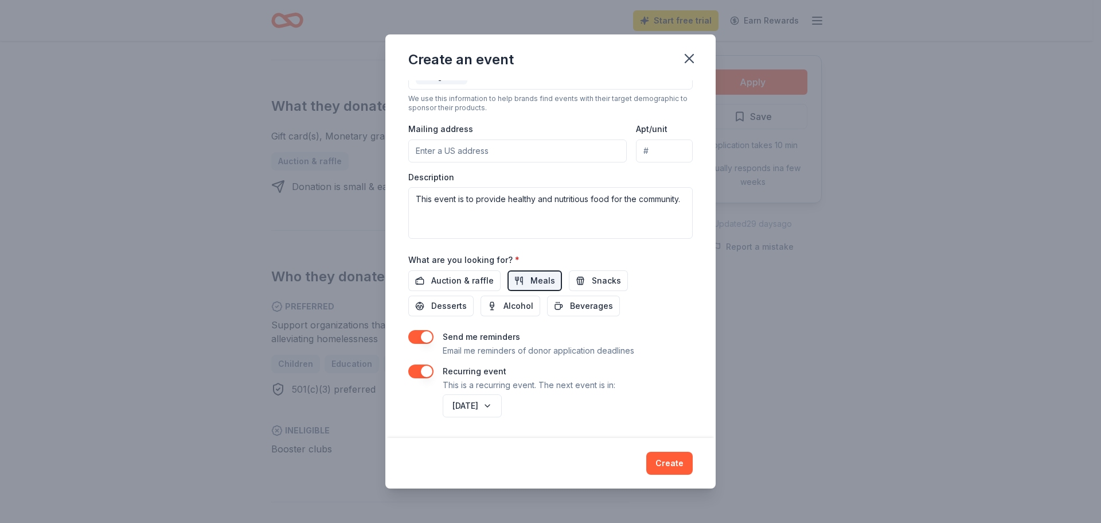
click at [639, 250] on div "Event name * Community Nutrition Program 27 /100 Event website Attendance * 20 …" at bounding box center [550, 133] width 285 height 574
click at [584, 283] on button "Snacks" at bounding box center [598, 280] width 59 height 21
click at [490, 149] on input "Mailing address" at bounding box center [517, 150] width 219 height 23
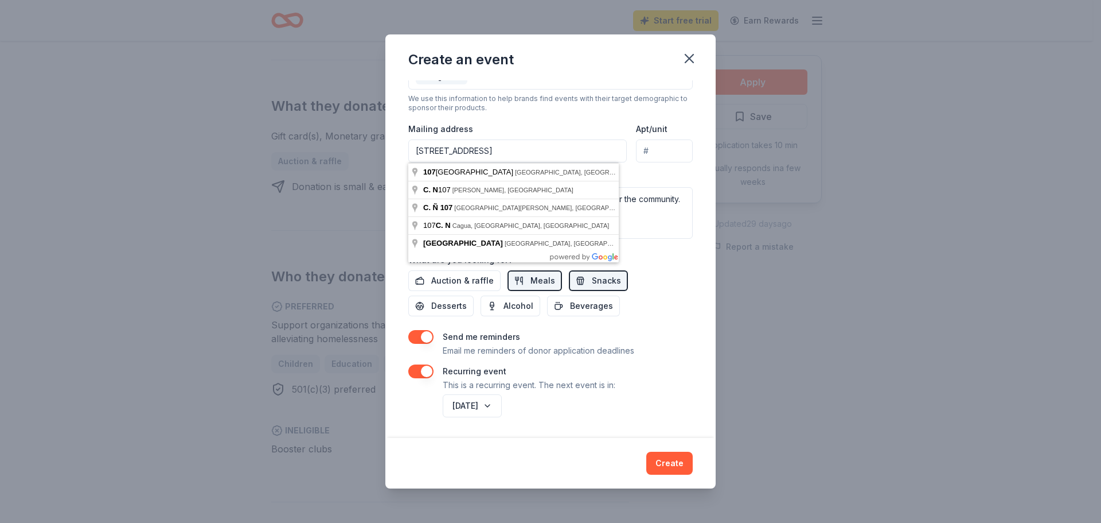
type input "[STREET_ADDRESS]"
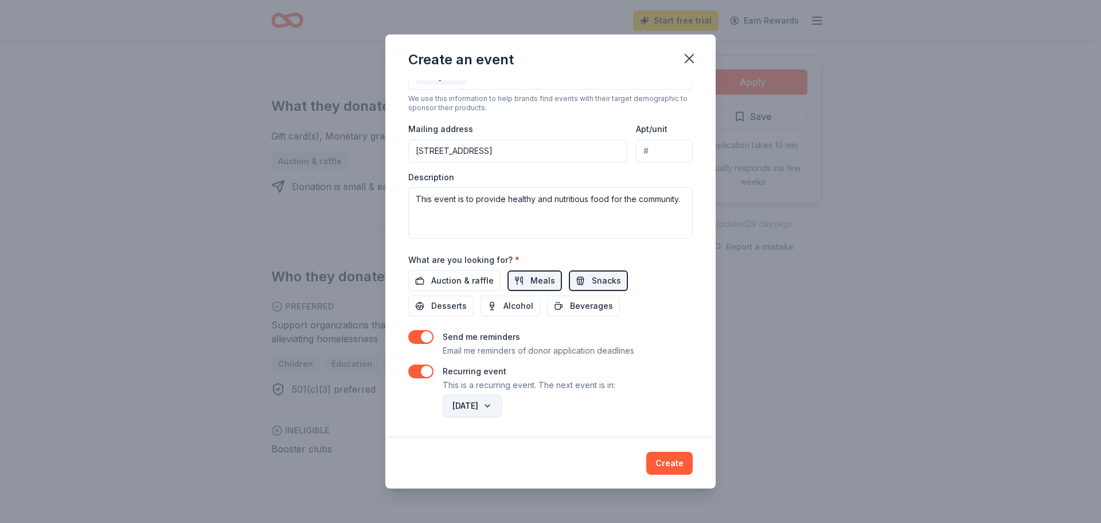
click at [502, 404] on button "[DATE]" at bounding box center [472, 405] width 59 height 23
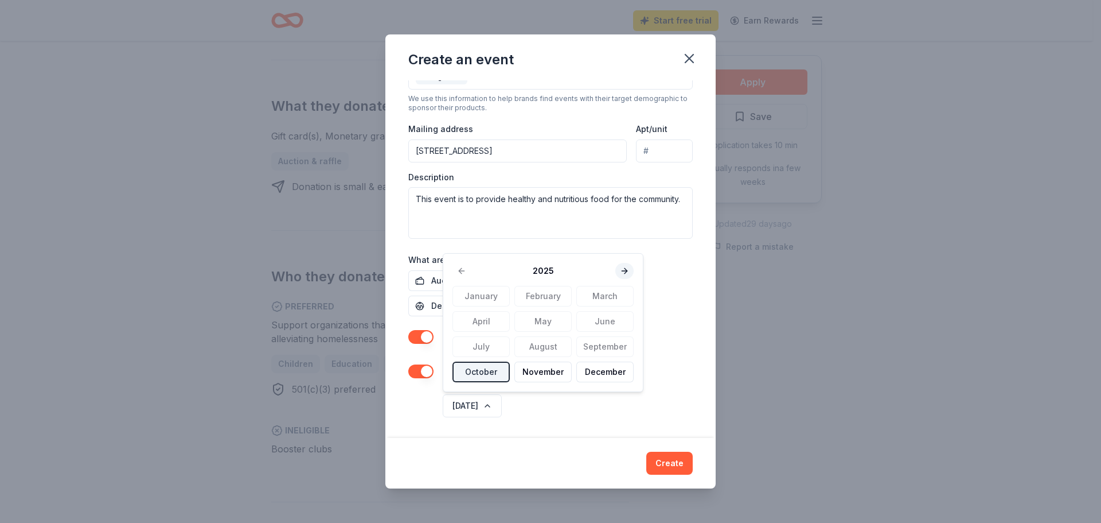
click at [622, 268] on button at bounding box center [625, 271] width 18 height 16
click at [486, 369] on button "October" at bounding box center [481, 371] width 57 height 21
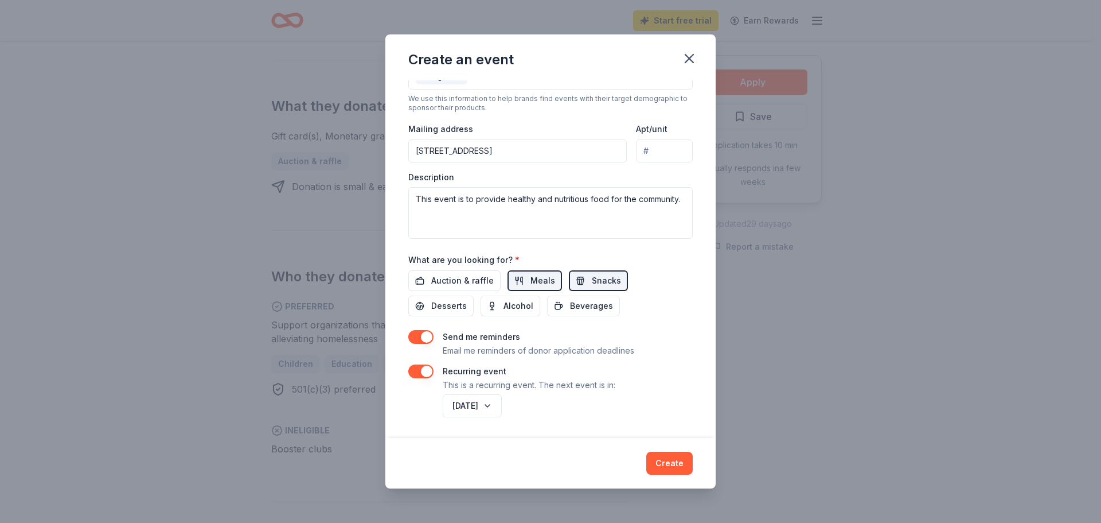
click at [523, 431] on div "Event name * Community Nutrition Program 27 /100 Event website Attendance * 20 …" at bounding box center [551, 258] width 330 height 357
click at [668, 465] on button "Create" at bounding box center [670, 462] width 46 height 23
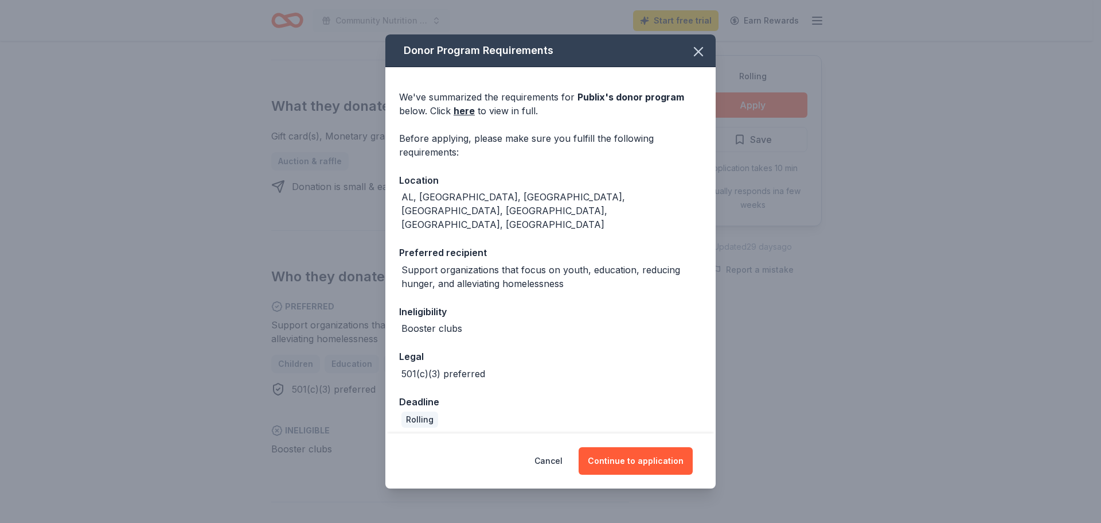
click at [439, 210] on div "AL, [GEOGRAPHIC_DATA], [GEOGRAPHIC_DATA], [GEOGRAPHIC_DATA], [GEOGRAPHIC_DATA],…" at bounding box center [552, 210] width 301 height 41
click at [468, 118] on link "here" at bounding box center [464, 111] width 21 height 14
click at [598, 451] on button "Continue to application" at bounding box center [636, 461] width 114 height 28
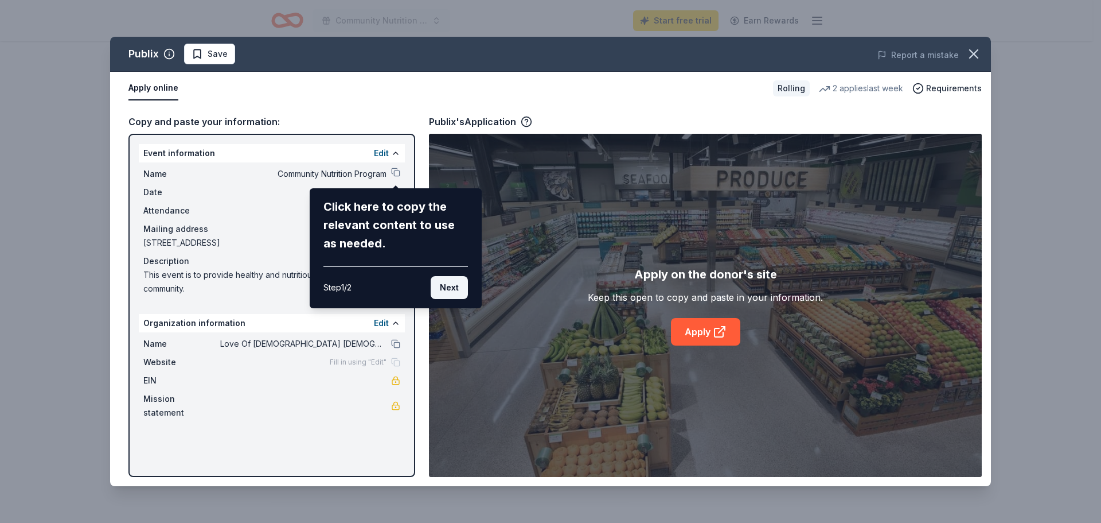
click at [455, 286] on button "Next" at bounding box center [449, 287] width 37 height 23
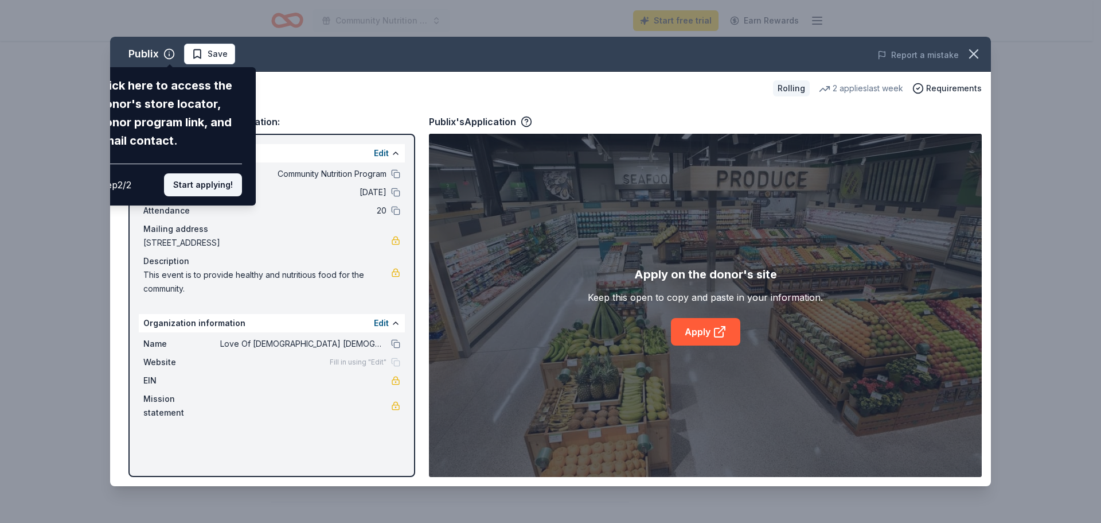
click at [217, 184] on button "Start applying!" at bounding box center [203, 184] width 78 height 23
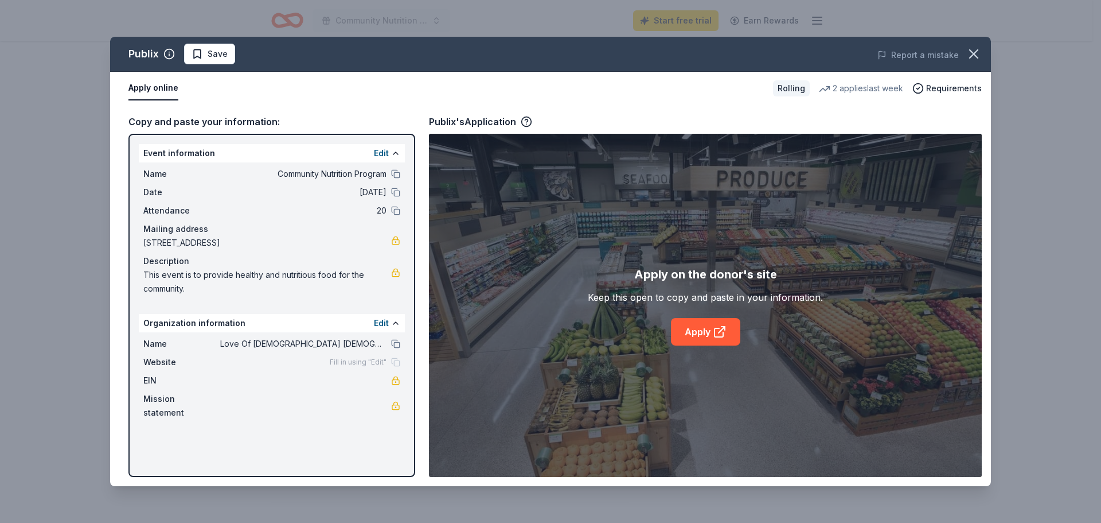
click at [393, 361] on div "Fill in using "Edit"" at bounding box center [365, 361] width 71 height 9
click at [359, 364] on span "Fill in using "Edit"" at bounding box center [358, 361] width 57 height 9
click at [357, 363] on span "Fill in using "Edit"" at bounding box center [358, 361] width 57 height 9
click at [166, 360] on span "Website" at bounding box center [181, 362] width 77 height 14
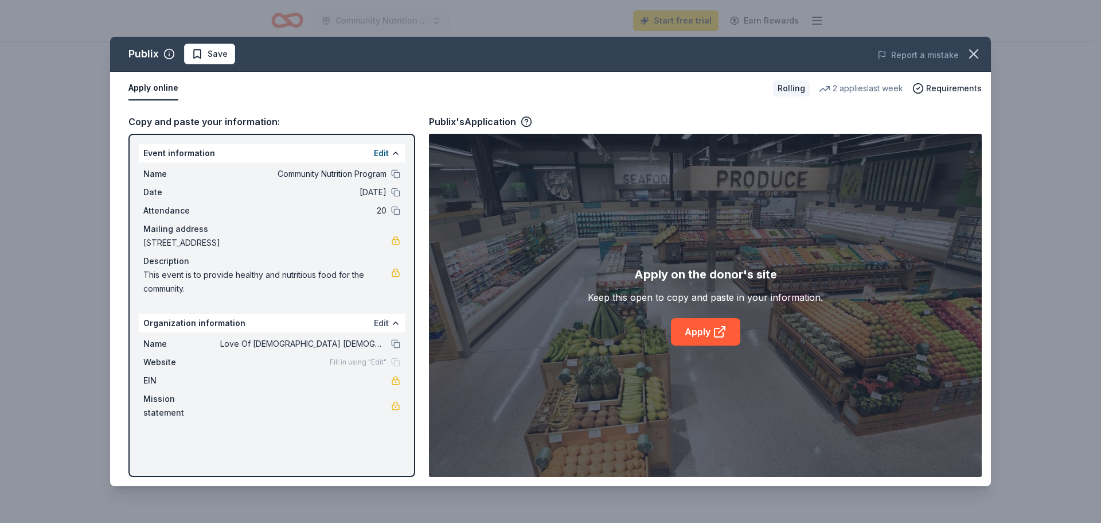
click at [379, 324] on button "Edit" at bounding box center [381, 323] width 15 height 14
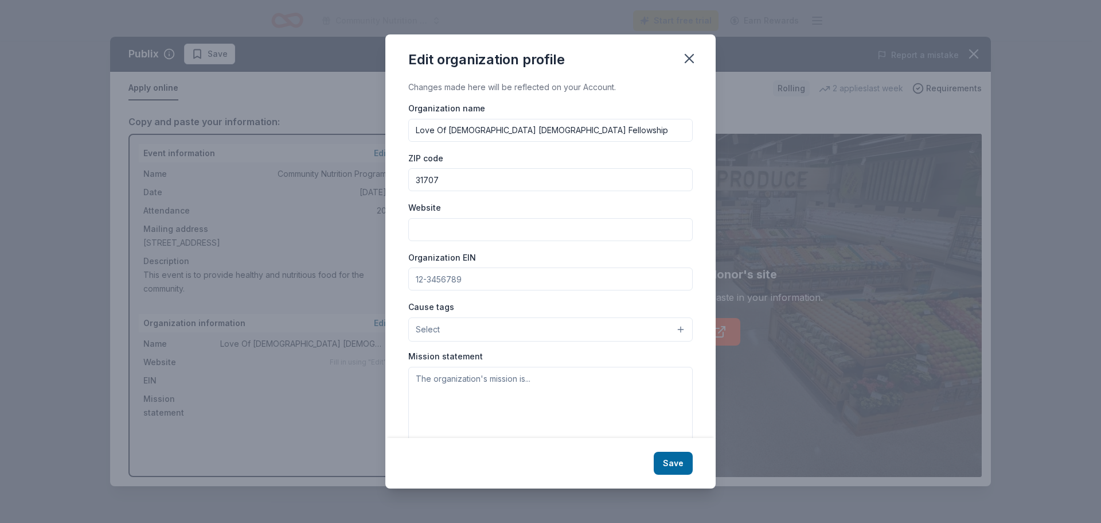
click at [466, 226] on input "Website" at bounding box center [550, 229] width 285 height 23
paste input "[URL][DOMAIN_NAME]"
type input "[URL][DOMAIN_NAME]"
click at [479, 281] on input "Organization EIN" at bounding box center [550, 278] width 285 height 23
paste input "[US_EMPLOYER_IDENTIFICATION_NUMBER]"
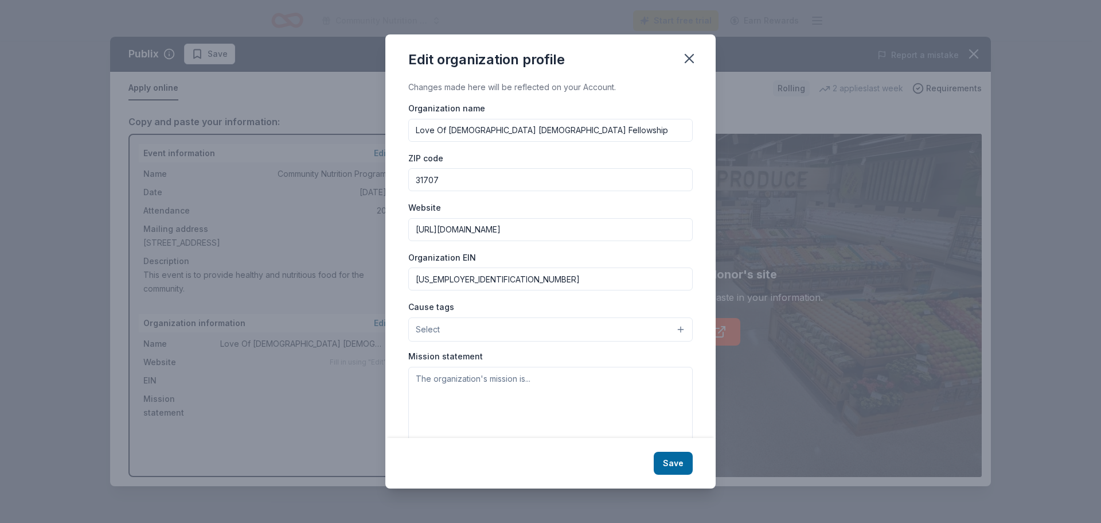
type input "[US_EMPLOYER_IDENTIFICATION_NUMBER]"
click at [452, 327] on button "Select" at bounding box center [550, 329] width 285 height 24
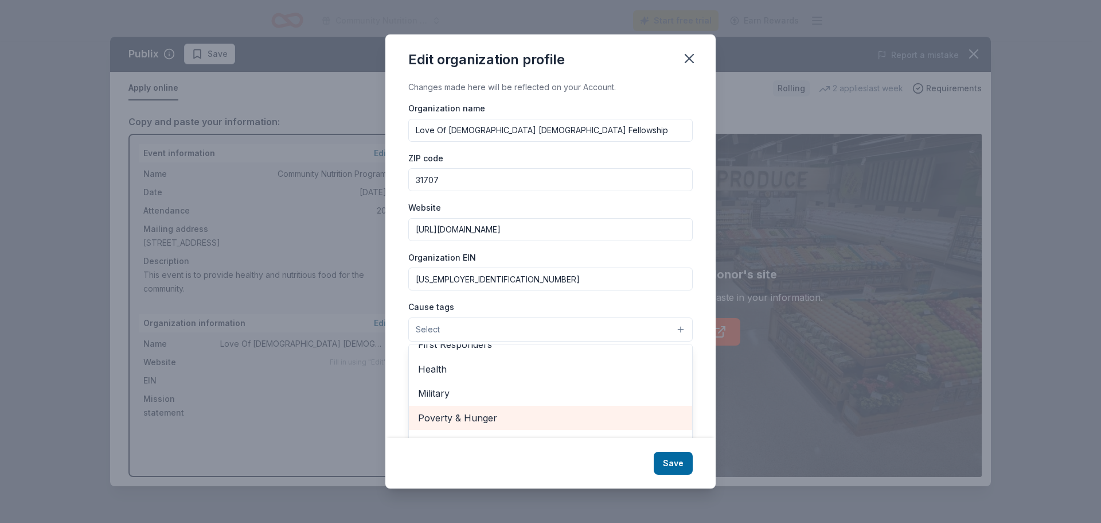
click at [472, 417] on span "Poverty & Hunger" at bounding box center [550, 417] width 265 height 15
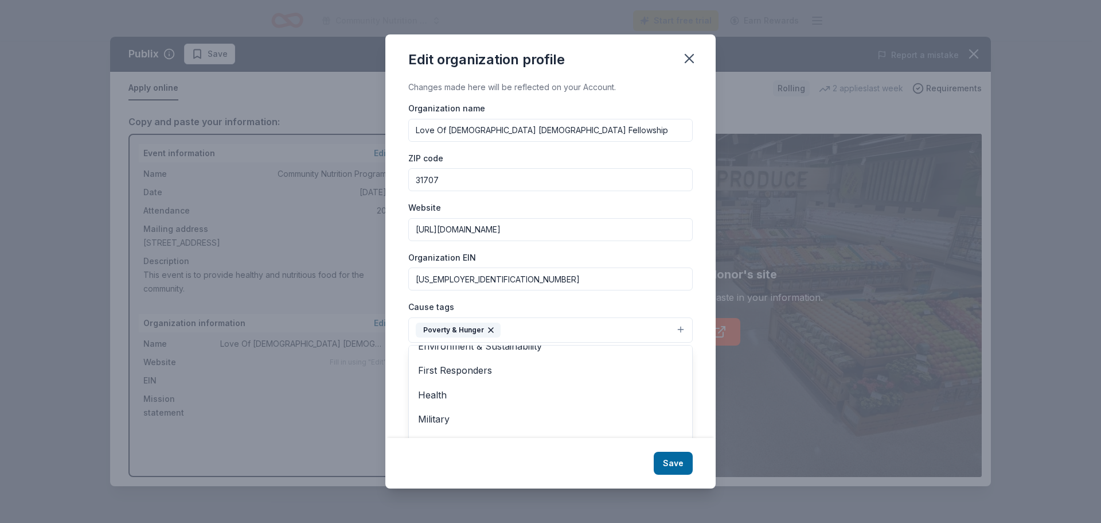
click at [683, 464] on div "Edit organization profile Changes made here will be reflected on your Account. …" at bounding box center [551, 261] width 330 height 454
paste textarea "our mission is to eliminate hunger in our community by ensuring consistent acce…"
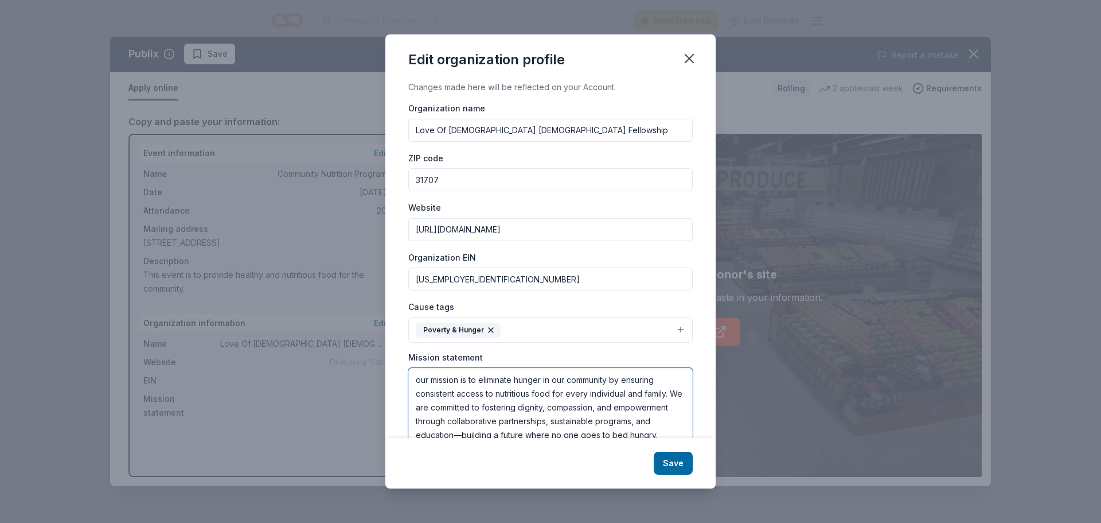
scroll to position [8, 0]
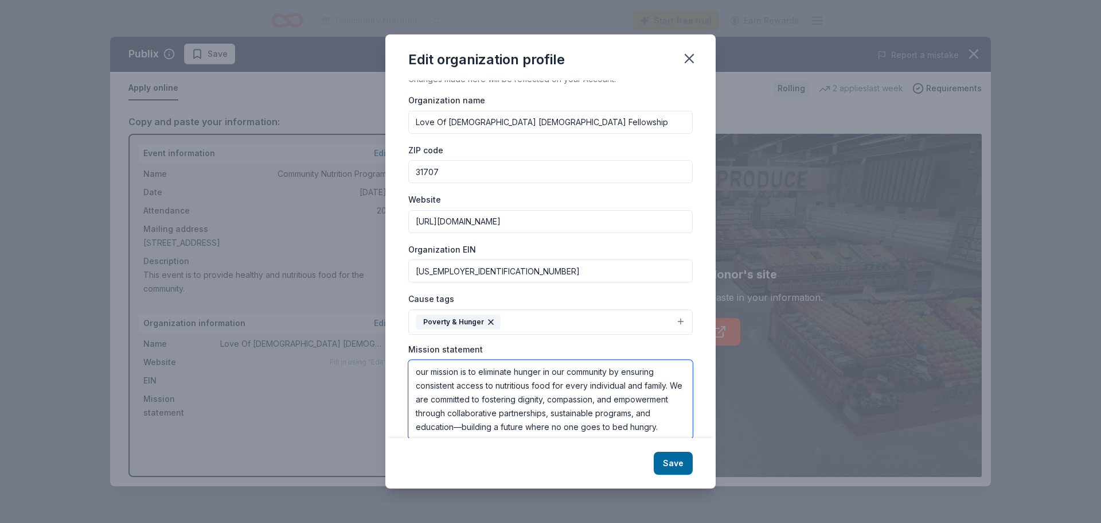
click at [419, 364] on textarea "our mission is to eliminate hunger in our community by ensuring consistent acce…" at bounding box center [550, 399] width 285 height 79
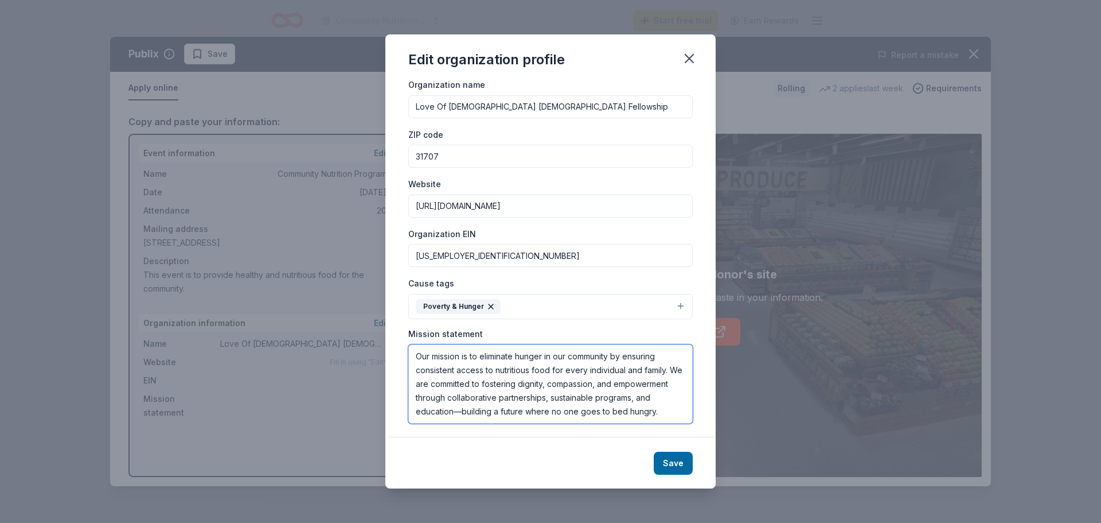
scroll to position [28, 0]
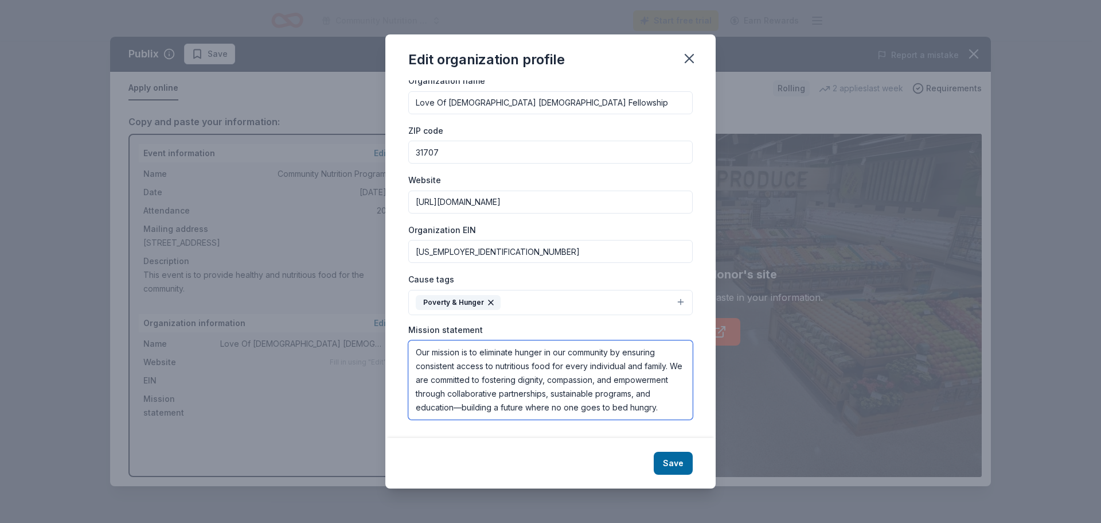
click at [417, 349] on textarea "Our mission is to eliminate hunger in our community by ensuring consistent acce…" at bounding box center [550, 379] width 285 height 79
type textarea "Our mission is to eliminate hunger in our community by ensuring consistent acce…"
click at [684, 465] on button "Save" at bounding box center [673, 462] width 39 height 23
click at [683, 465] on div "Save" at bounding box center [551, 463] width 330 height 50
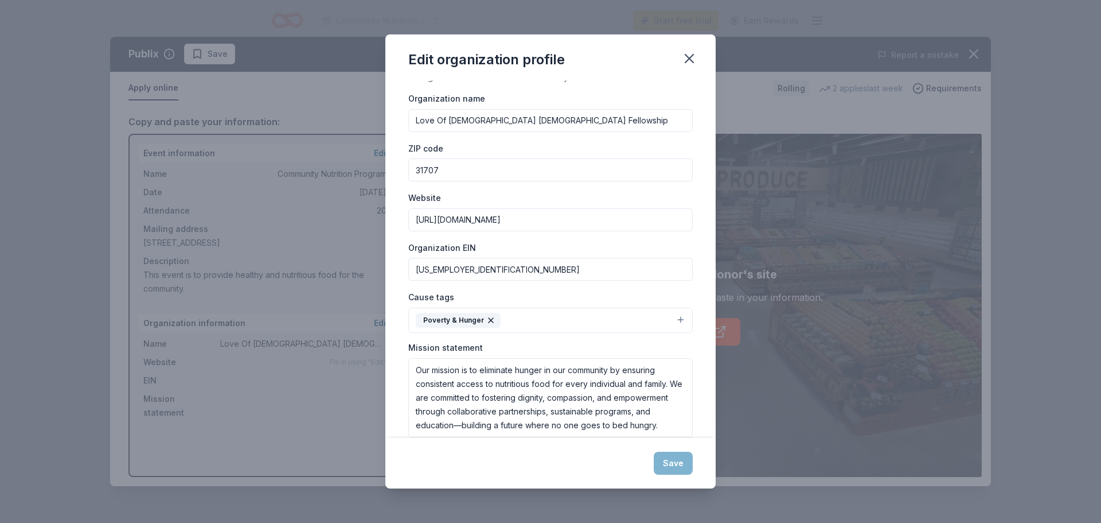
scroll to position [0, 0]
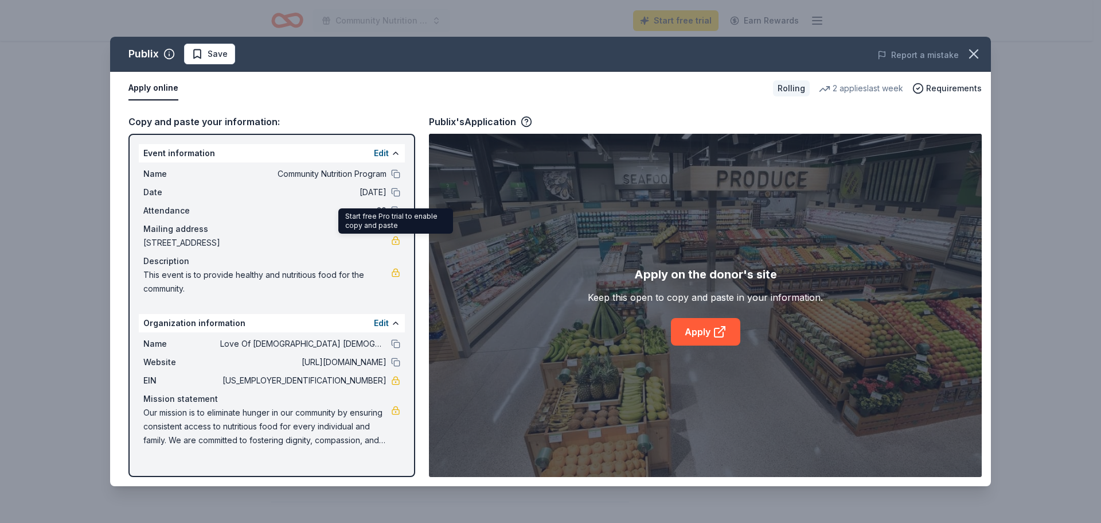
click at [398, 240] on link at bounding box center [395, 240] width 9 height 9
click at [379, 152] on button "Edit" at bounding box center [381, 153] width 15 height 14
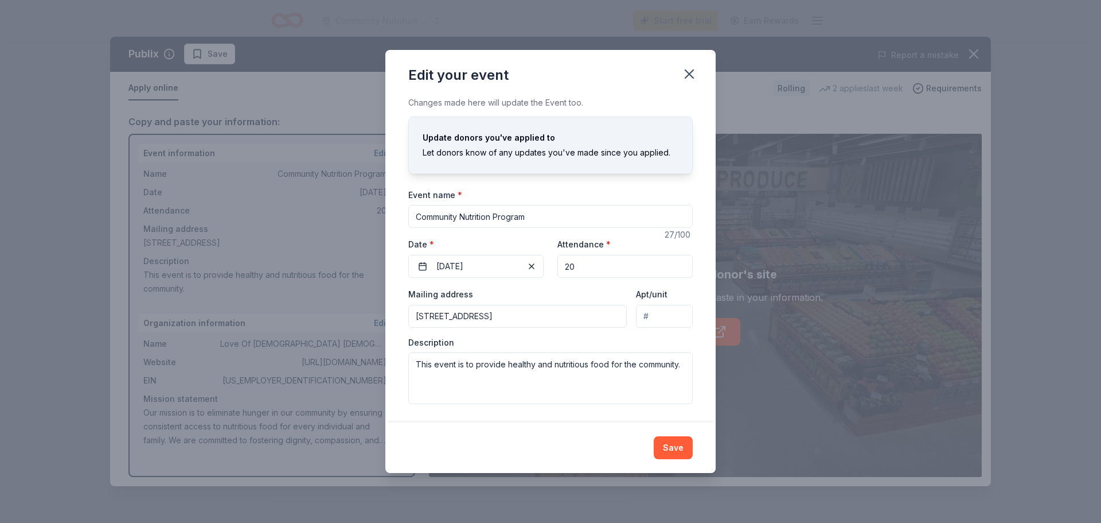
click at [430, 316] on input "[STREET_ADDRESS]" at bounding box center [517, 316] width 219 height 23
type input "[STREET_ADDRESS]"
click at [685, 446] on button "Save" at bounding box center [673, 447] width 39 height 23
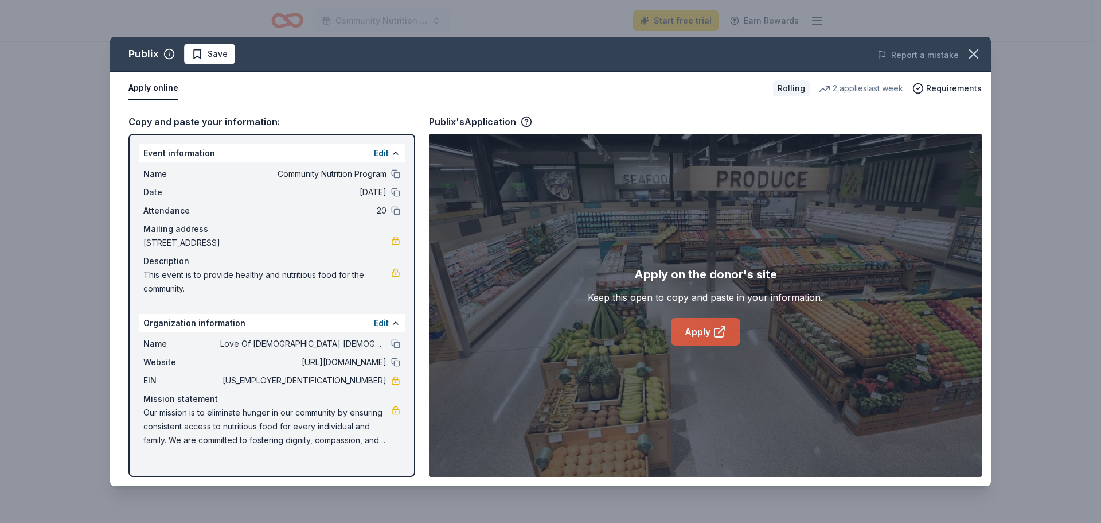
click at [694, 328] on link "Apply" at bounding box center [705, 332] width 69 height 28
